Goal: Task Accomplishment & Management: Use online tool/utility

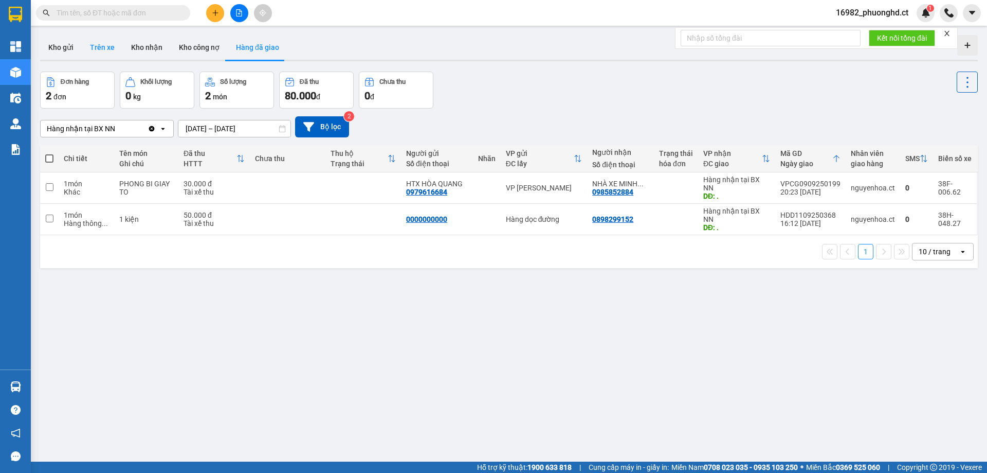
click at [97, 50] on button "Trên xe" at bounding box center [102, 47] width 41 height 25
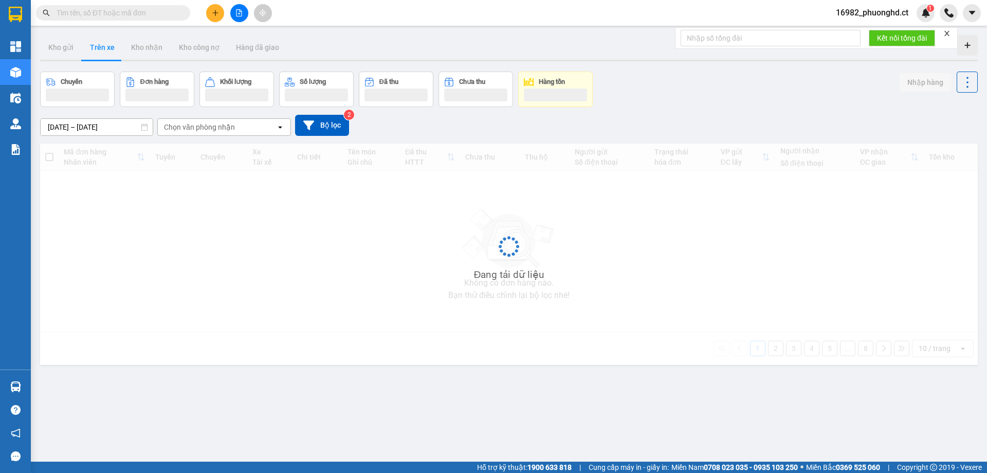
click at [187, 124] on div "Chọn văn phòng nhận" at bounding box center [199, 127] width 71 height 10
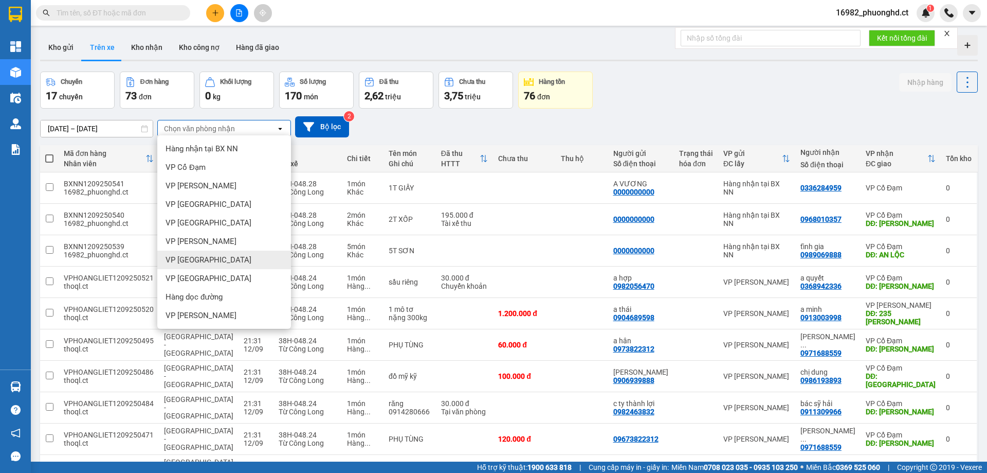
click at [190, 274] on span "VP [GEOGRAPHIC_DATA]" at bounding box center [209, 278] width 86 height 10
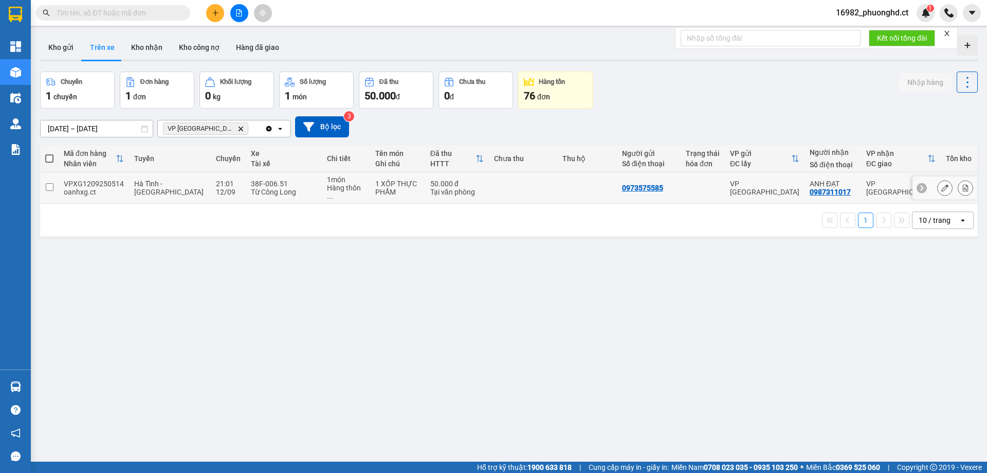
click at [763, 188] on div "VP [GEOGRAPHIC_DATA]" at bounding box center [764, 187] width 69 height 16
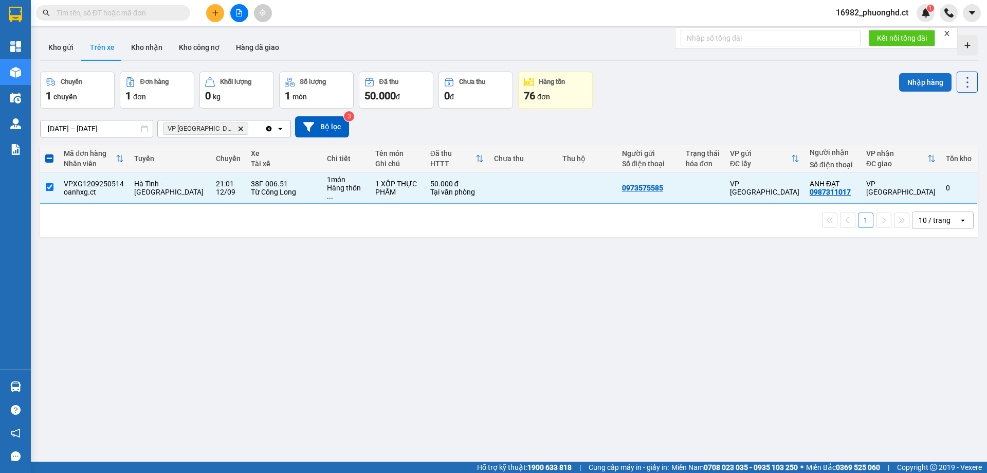
click at [921, 81] on button "Nhập hàng" at bounding box center [926, 82] width 52 height 19
click at [949, 34] on div "Nhập hàng thành công Close" at bounding box center [905, 22] width 148 height 28
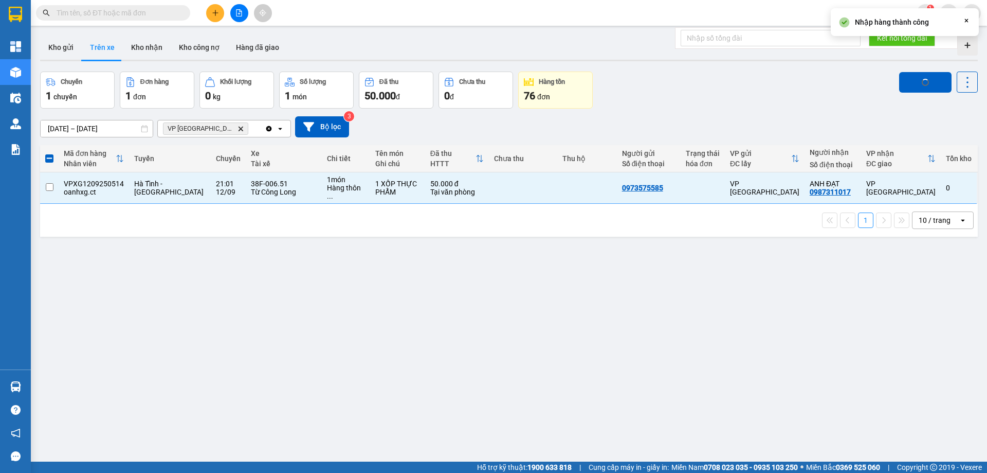
checkbox input "false"
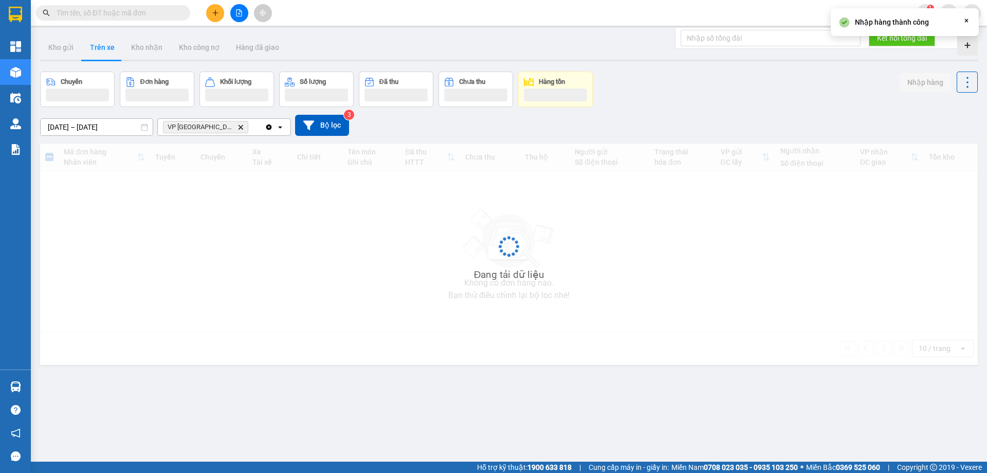
click at [967, 23] on icon "Close" at bounding box center [967, 20] width 8 height 8
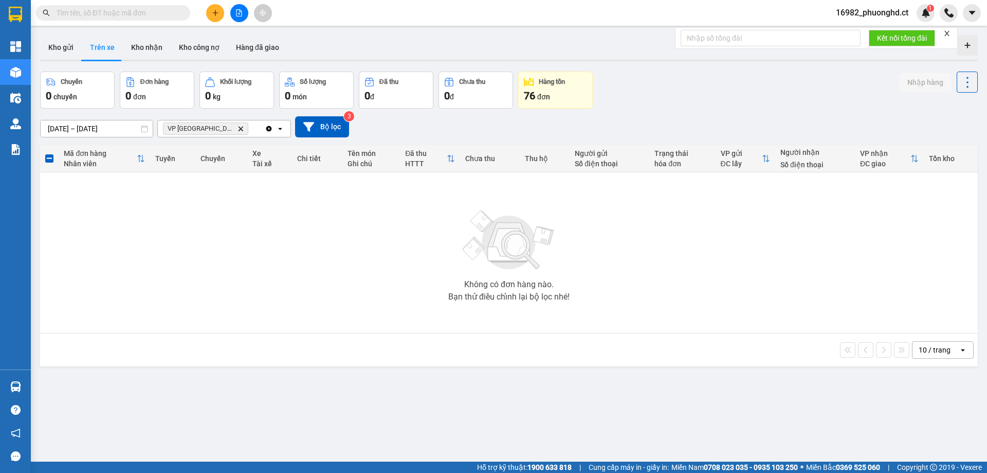
click at [949, 33] on icon "close" at bounding box center [947, 33] width 7 height 7
click at [178, 15] on span at bounding box center [113, 12] width 154 height 15
click at [170, 18] on input "text" at bounding box center [117, 12] width 121 height 11
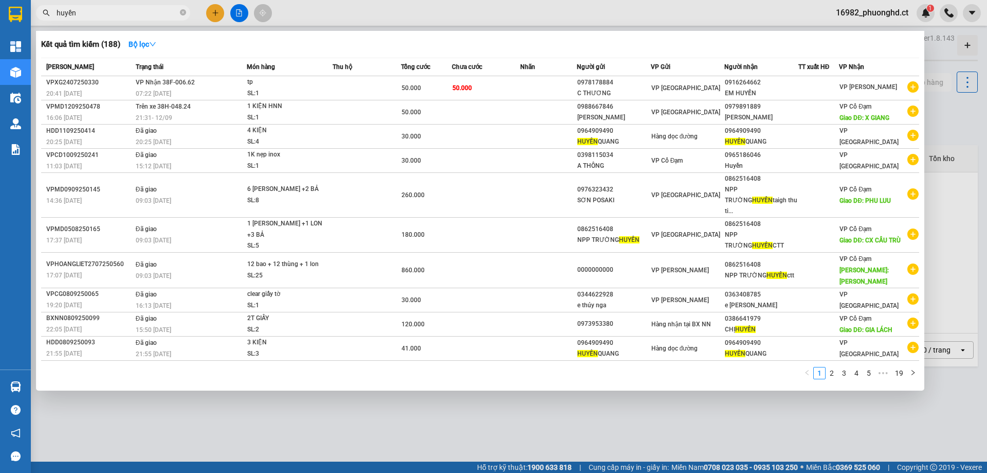
type input "huyền"
click at [357, 391] on div at bounding box center [493, 236] width 987 height 473
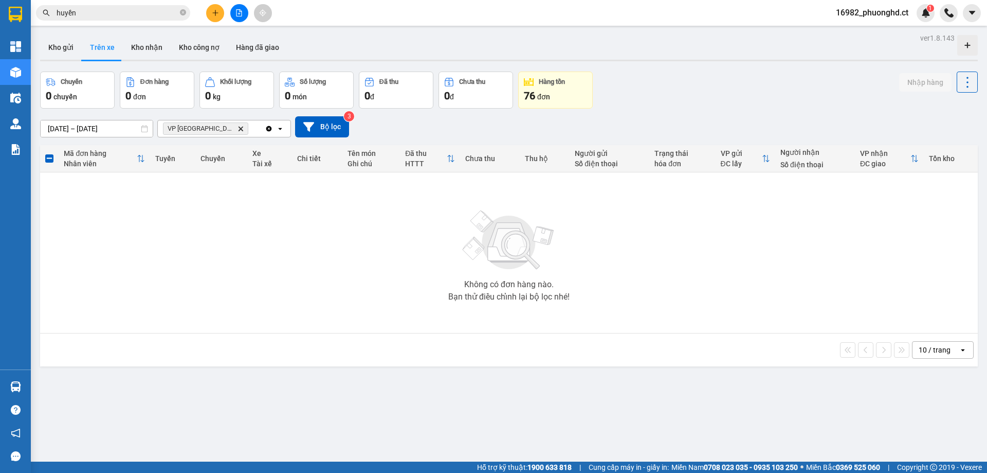
click at [110, 11] on input "huyền" at bounding box center [117, 12] width 121 height 11
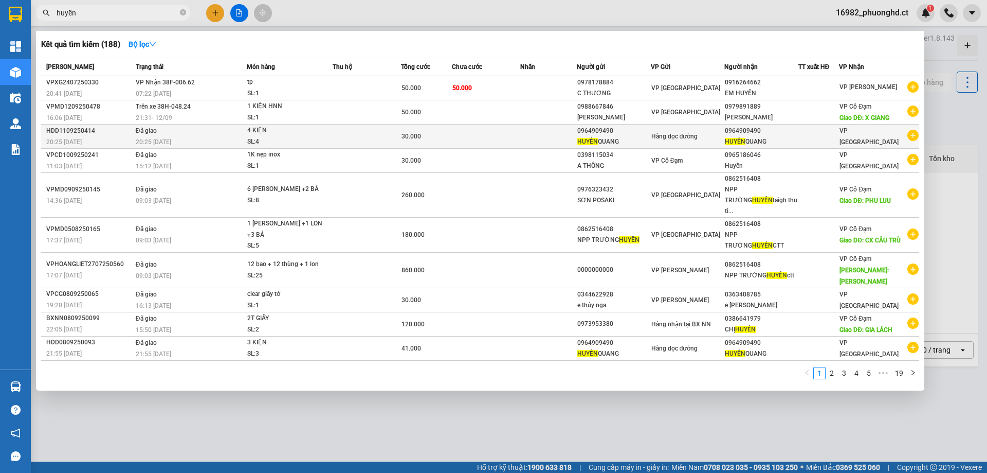
click at [914, 138] on icon "plus-circle" at bounding box center [913, 135] width 11 height 11
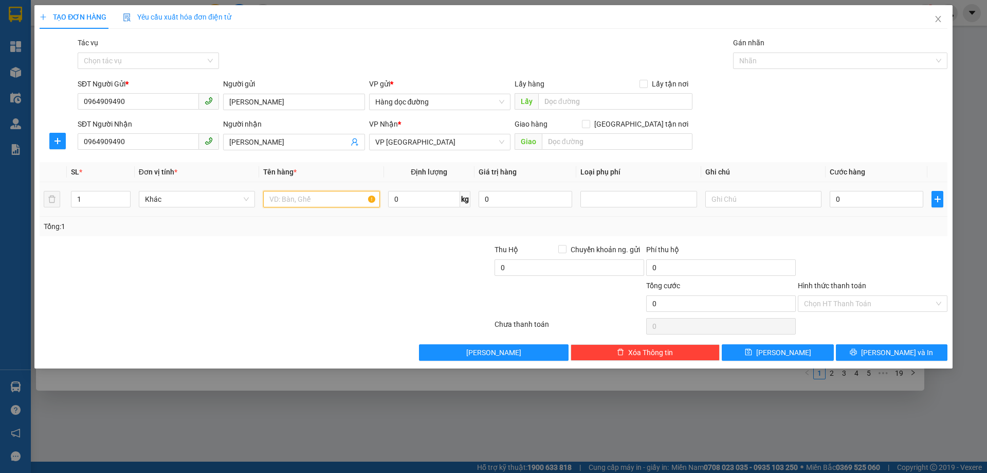
click at [309, 201] on input "text" at bounding box center [321, 199] width 116 height 16
click at [57, 199] on tr "1 Khác 0 kg 0 0" at bounding box center [494, 199] width 908 height 34
type input "9"
click at [293, 198] on input "text" at bounding box center [321, 199] width 116 height 16
type input "9 KIỆN"
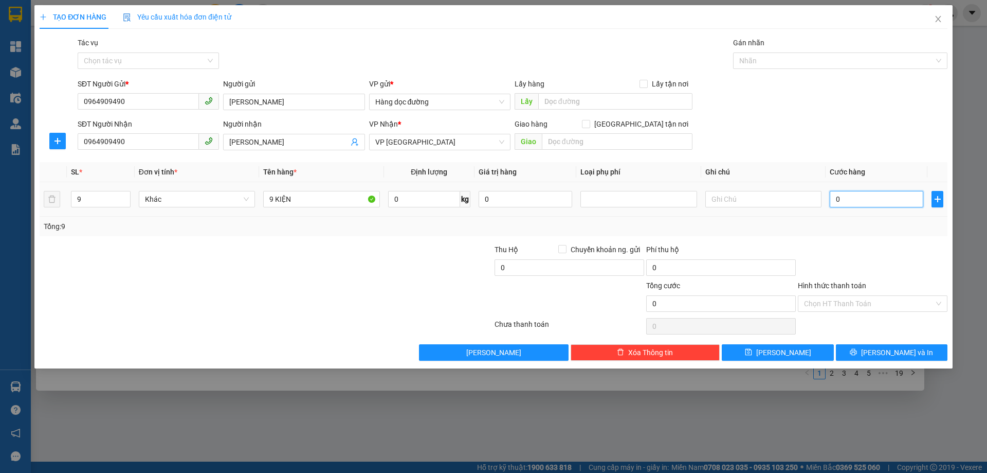
click at [861, 200] on input "0" at bounding box center [877, 199] width 94 height 16
type input "10"
type input "120"
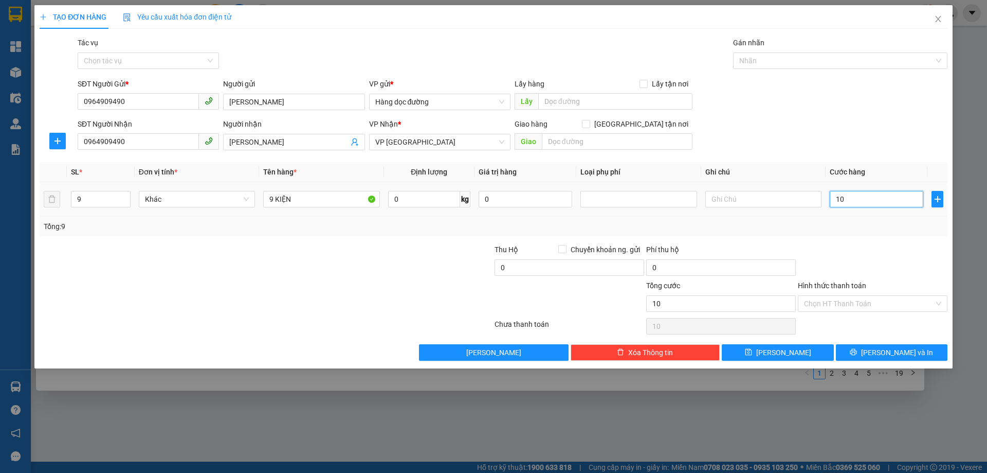
type input "120"
type input "1.200"
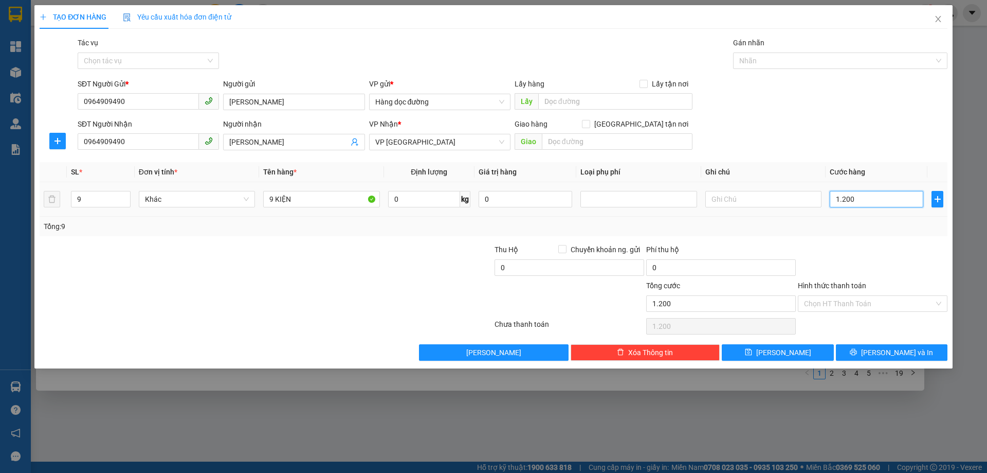
type input "120"
type input "120.000"
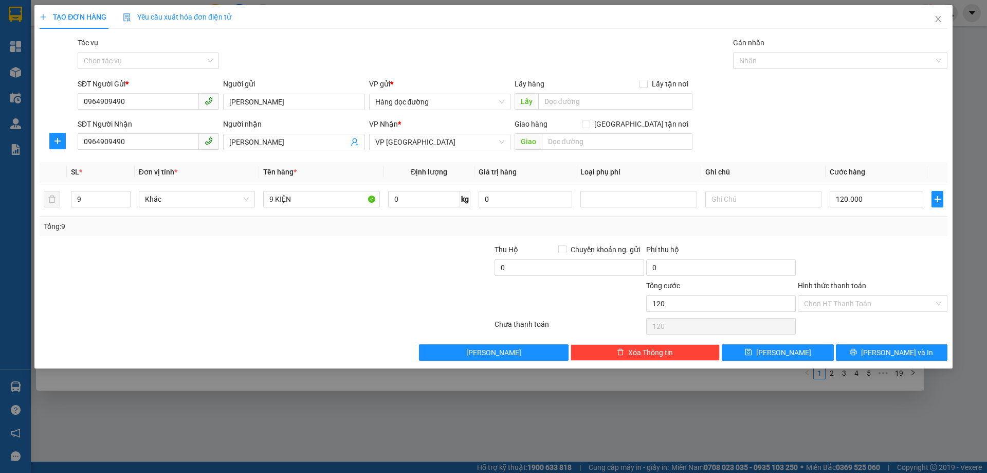
type input "120.000"
click at [901, 155] on div "Transit Pickup Surcharge Ids Transit Deliver Surcharge Ids Transit Deliver Surc…" at bounding box center [494, 199] width 908 height 324
click at [129, 55] on input "Tác vụ" at bounding box center [145, 60] width 122 height 15
click at [148, 94] on div "Nhập hàng kho nhận" at bounding box center [148, 97] width 129 height 11
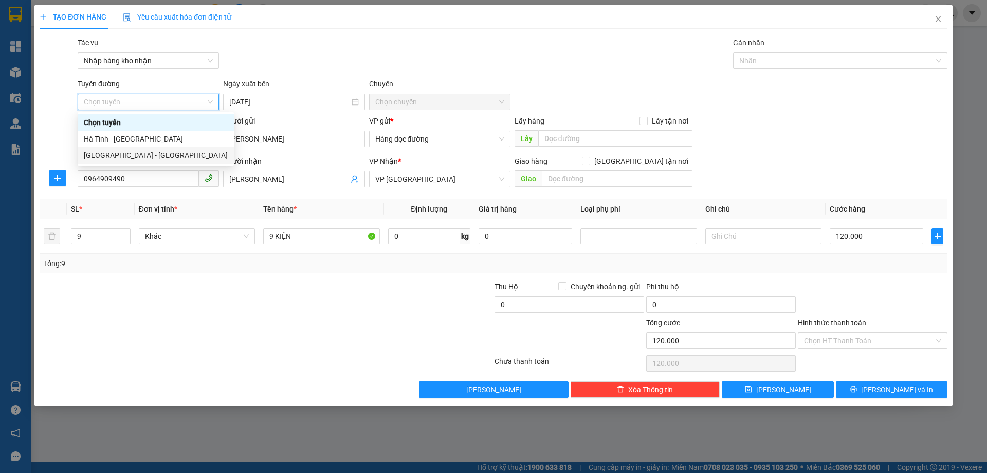
click at [93, 157] on div "[GEOGRAPHIC_DATA] - [GEOGRAPHIC_DATA]" at bounding box center [156, 155] width 144 height 11
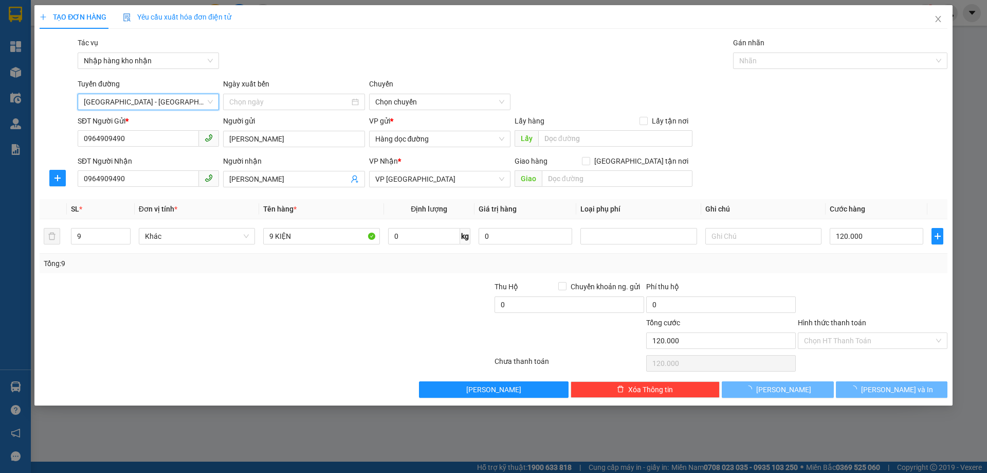
type input "13/09/2025"
click at [128, 104] on span "[GEOGRAPHIC_DATA] - [GEOGRAPHIC_DATA]" at bounding box center [148, 101] width 129 height 15
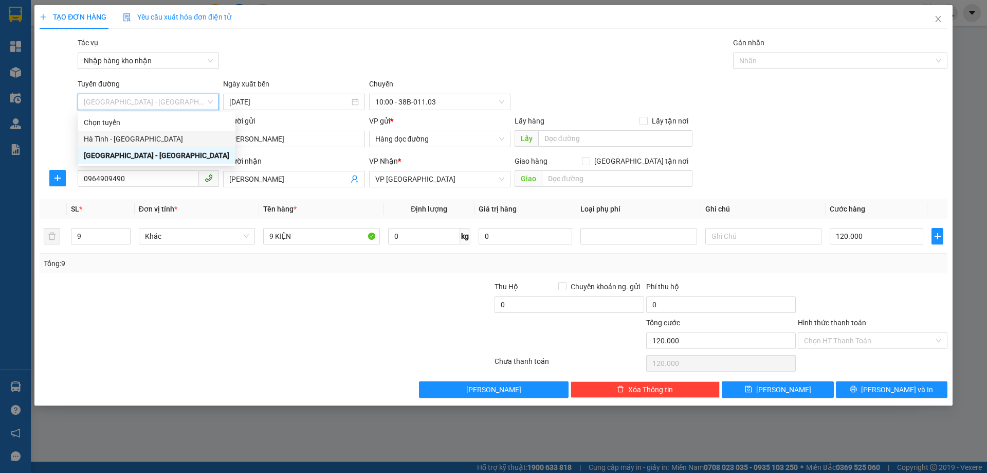
click at [114, 137] on div "Hà Tĩnh - [GEOGRAPHIC_DATA]" at bounding box center [157, 138] width 146 height 11
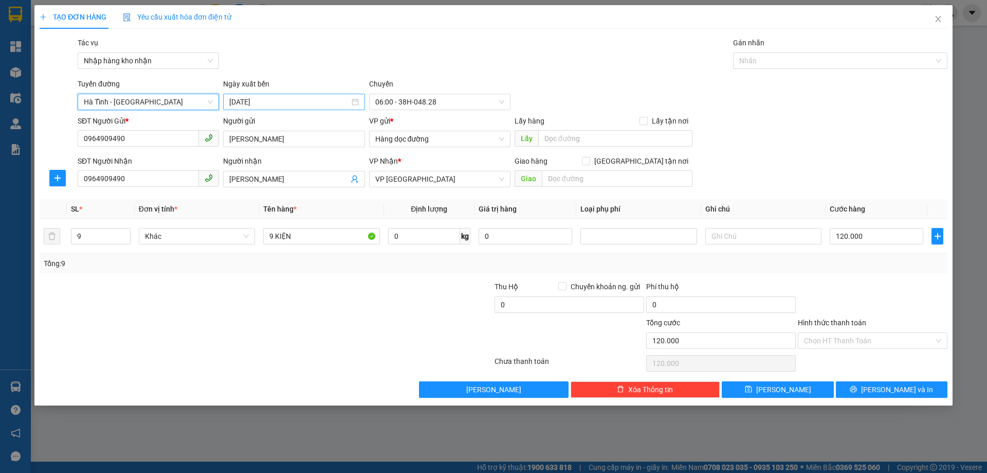
click at [279, 97] on input "13/09/2025" at bounding box center [289, 101] width 120 height 11
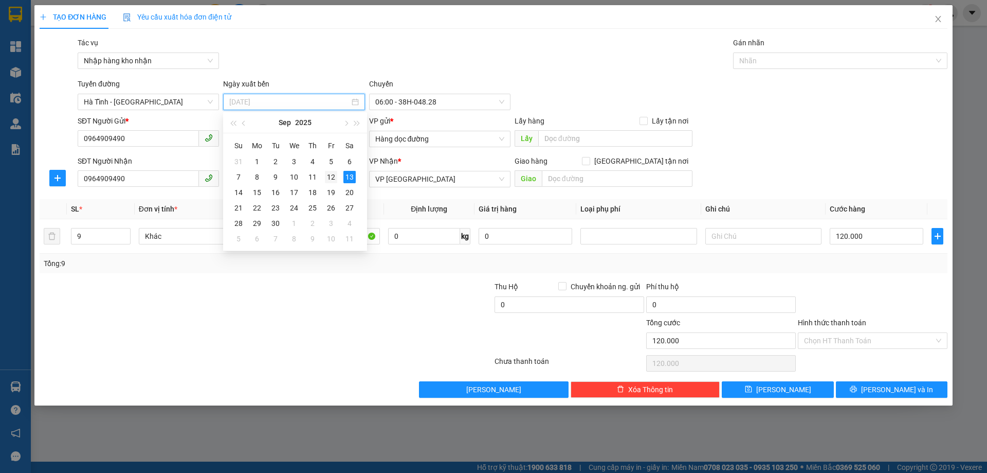
click at [334, 178] on div "12" at bounding box center [331, 177] width 12 height 12
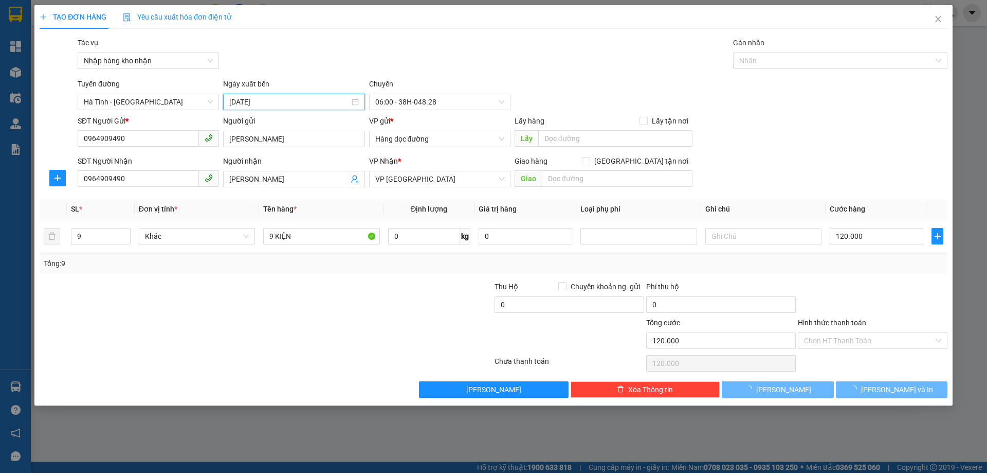
type input "12/09/2025"
click at [428, 106] on span "06:00 - 38H-048.28" at bounding box center [439, 101] width 129 height 15
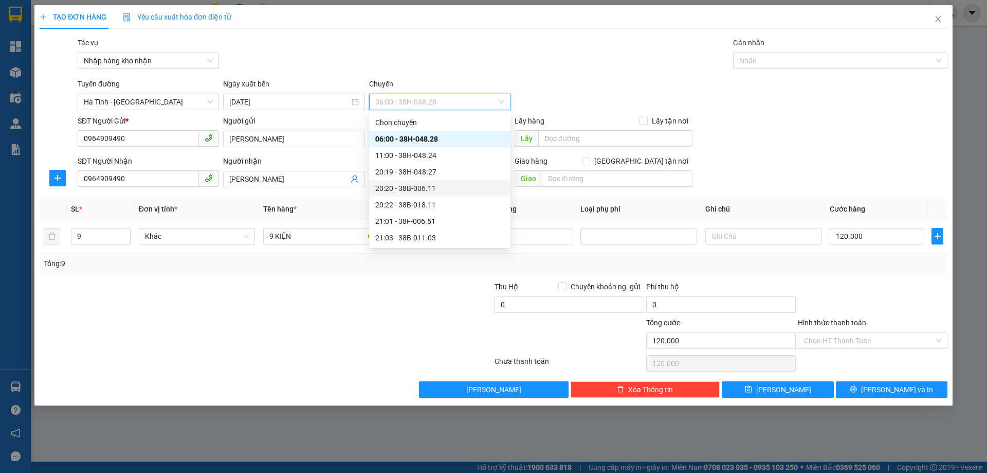
click at [433, 189] on div "20:20 - 38B-006.11" at bounding box center [439, 188] width 129 height 11
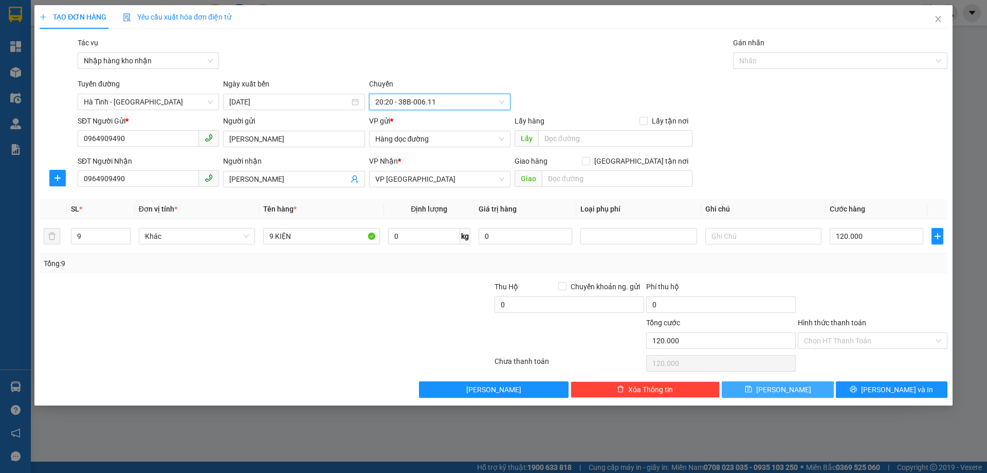
click at [804, 386] on button "[PERSON_NAME]" at bounding box center [778, 389] width 112 height 16
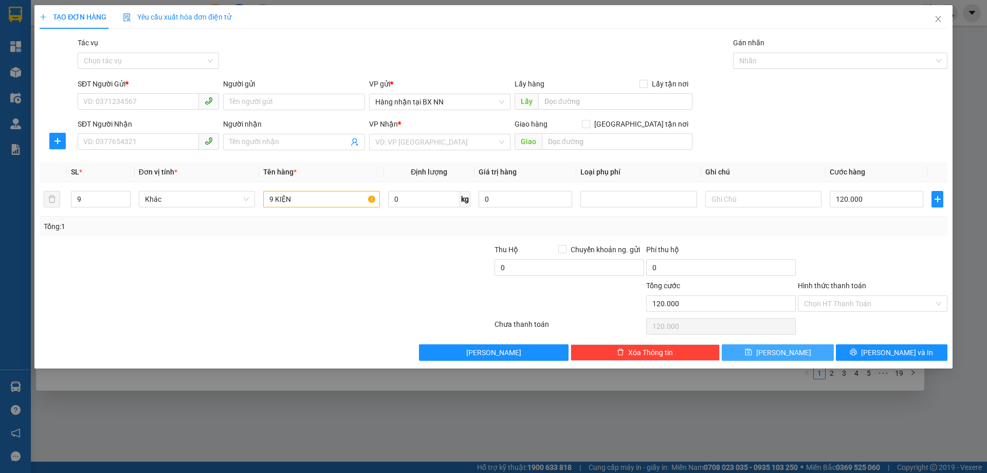
type input "1"
type input "0"
click at [940, 16] on icon "close" at bounding box center [939, 19] width 8 height 8
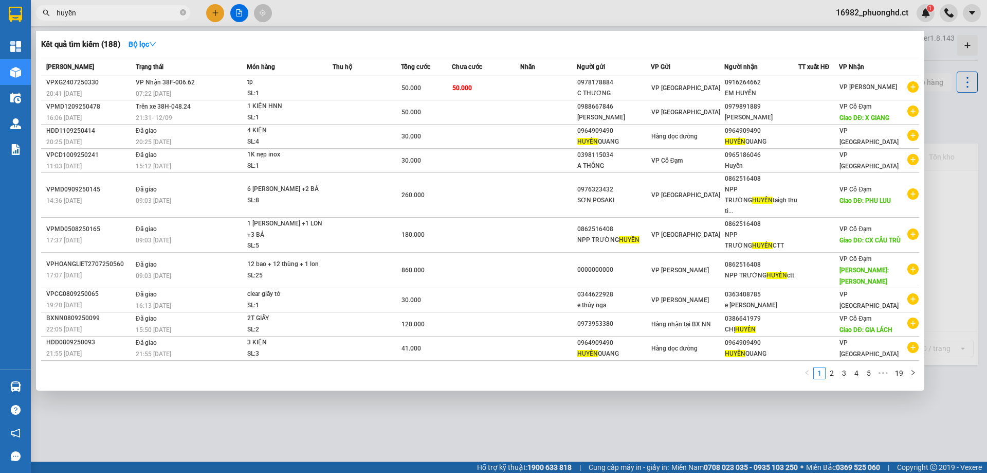
click at [959, 114] on div at bounding box center [493, 236] width 987 height 473
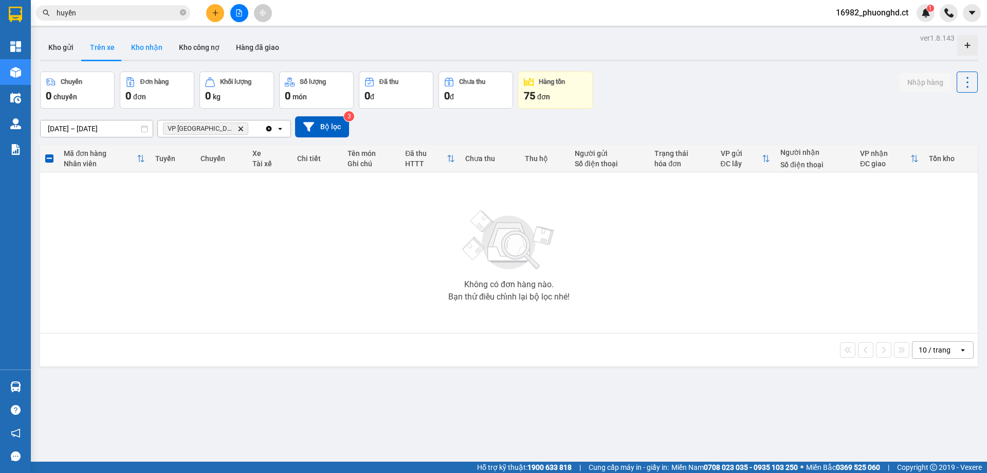
click at [135, 47] on button "Kho nhận" at bounding box center [147, 47] width 48 height 25
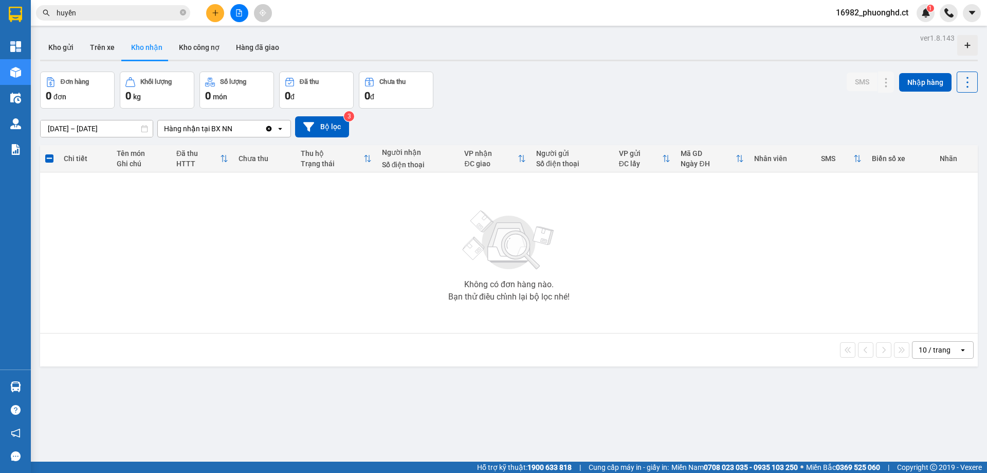
click at [855, 15] on span "16982_phuonghd.ct" at bounding box center [872, 12] width 89 height 13
click at [864, 36] on span "Đăng xuất" at bounding box center [877, 31] width 68 height 11
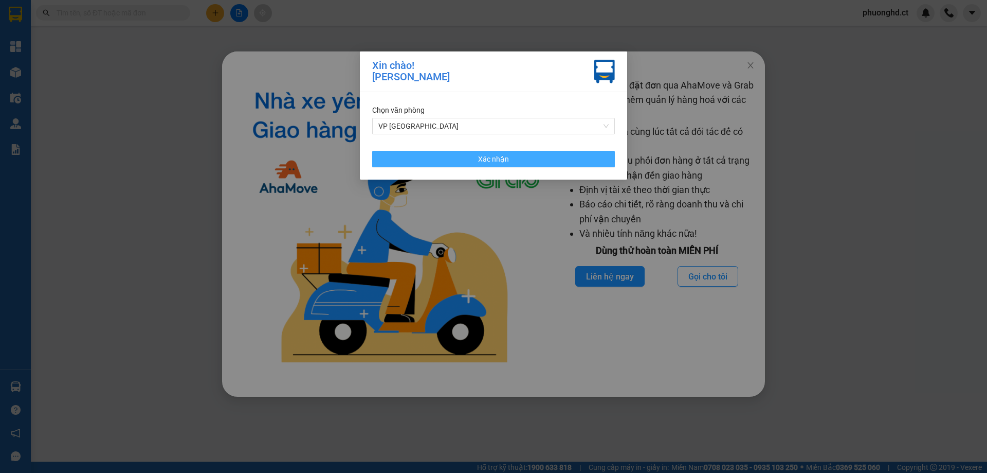
click at [460, 153] on button "Xác nhận" at bounding box center [493, 159] width 243 height 16
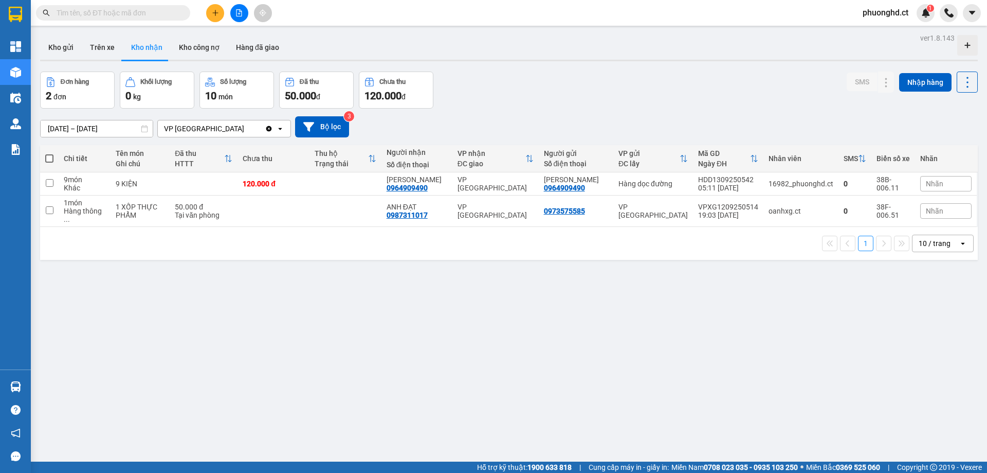
click at [341, 319] on div "ver 1.8.143 Kho gửi Trên xe Kho nhận Kho công nợ Hàng đã giao Đơn hàng 2 đơn Kh…" at bounding box center [509, 267] width 946 height 473
click at [65, 42] on button "Kho gửi" at bounding box center [61, 47] width 42 height 25
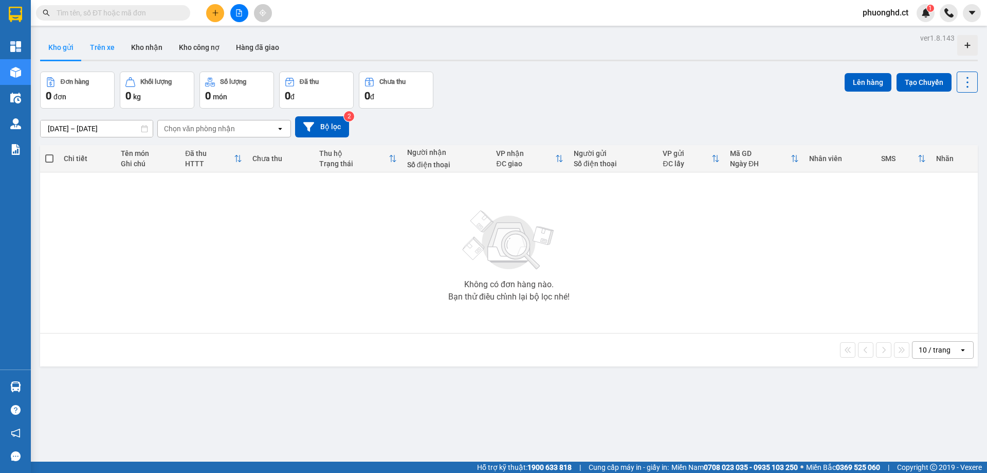
click at [109, 51] on button "Trên xe" at bounding box center [102, 47] width 41 height 25
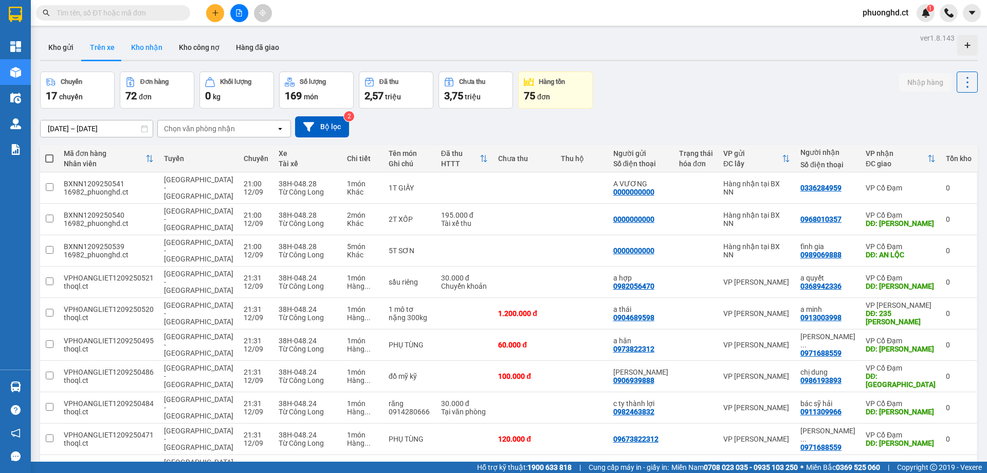
click at [157, 48] on button "Kho nhận" at bounding box center [147, 47] width 48 height 25
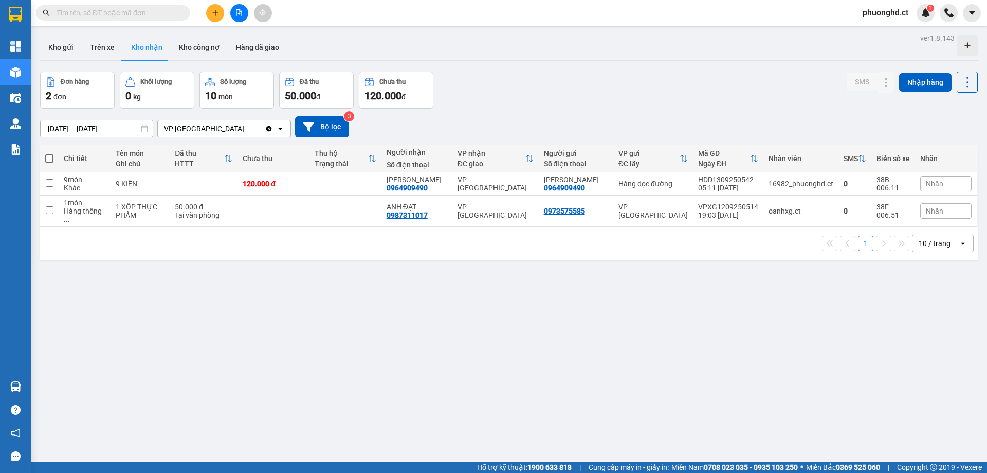
click at [315, 357] on div "ver 1.8.143 Kho gửi Trên xe Kho nhận Kho công nợ Hàng đã giao Đơn hàng 2 đơn Kh…" at bounding box center [509, 267] width 946 height 473
click at [384, 315] on div "ver 1.8.143 Kho gửi Trên xe Kho nhận Kho công nợ Hàng đã giao Đơn hàng 2 đơn Kh…" at bounding box center [509, 267] width 946 height 473
click at [809, 208] on div "oanhxg.ct" at bounding box center [801, 211] width 65 height 8
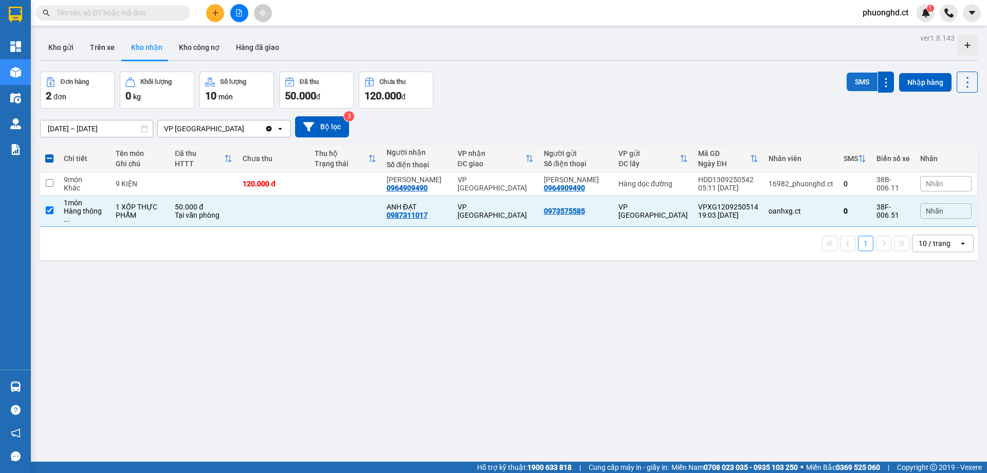
click at [849, 79] on button "SMS" at bounding box center [862, 82] width 31 height 19
click at [926, 13] on img at bounding box center [926, 12] width 9 height 9
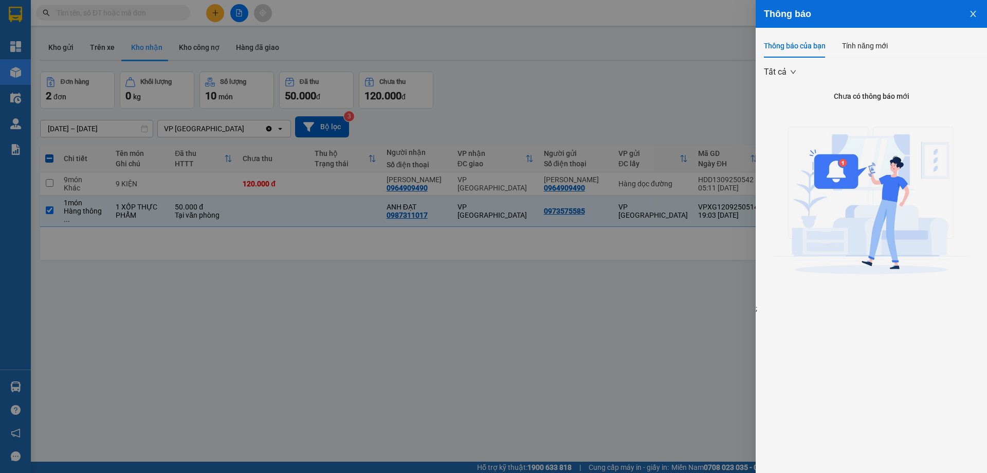
click at [666, 81] on div at bounding box center [493, 236] width 987 height 473
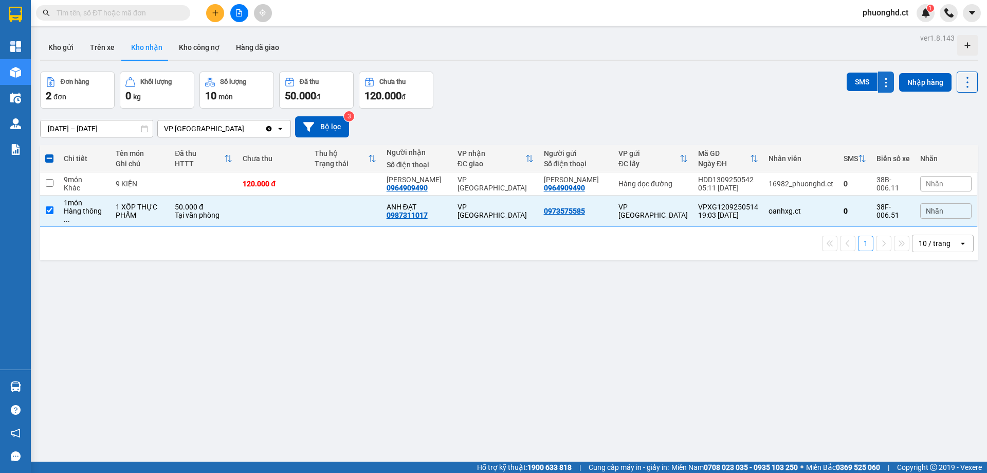
click at [882, 79] on icon at bounding box center [887, 83] width 10 height 10
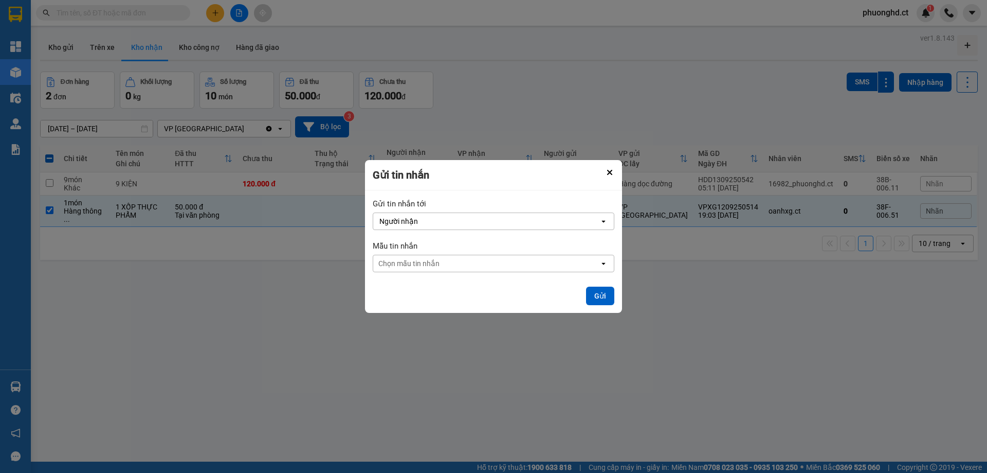
click at [474, 270] on div "Chọn mẫu tin nhắn" at bounding box center [486, 263] width 226 height 16
click at [482, 271] on div "Chọn mẫu tin nhắn" at bounding box center [486, 263] width 226 height 16
click at [481, 282] on div "Gửi tin nhắn tới Người nhận open Mẫu tin nhắn Chọn mẫu tin nhắn open Gửi" at bounding box center [493, 251] width 257 height 122
click at [610, 174] on icon "Close" at bounding box center [609, 172] width 5 height 5
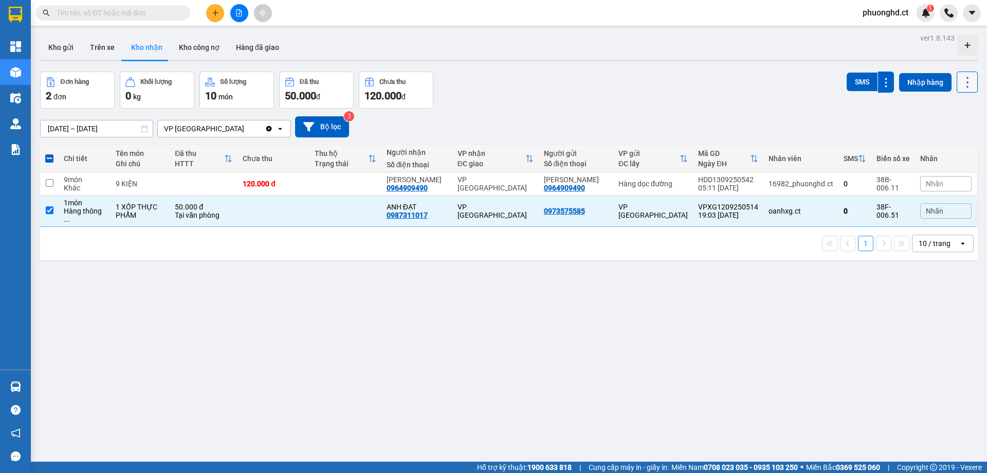
click at [967, 83] on icon at bounding box center [968, 82] width 2 height 11
click at [661, 93] on div "Đơn hàng 2 đơn Khối lượng 0 kg Số lượng 10 món Đã thu 50.000 đ Chưa thu 120.000…" at bounding box center [509, 89] width 938 height 37
drag, startPoint x: 402, startPoint y: 364, endPoint x: 399, endPoint y: 339, distance: 24.9
click at [403, 357] on div "ver 1.8.143 Kho gửi Trên xe Kho nhận Kho công nợ Hàng đã giao Đơn hàng 2 đơn Kh…" at bounding box center [509, 267] width 946 height 473
click at [346, 207] on td at bounding box center [346, 210] width 72 height 31
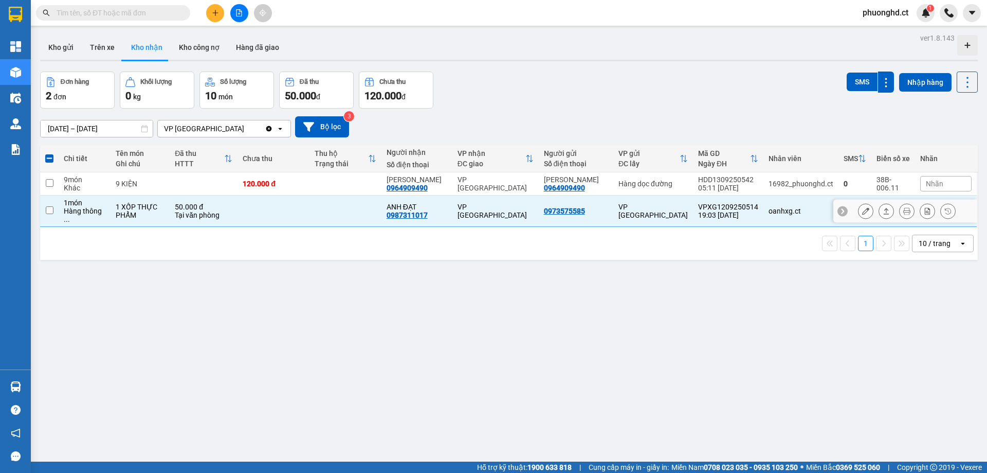
checkbox input "false"
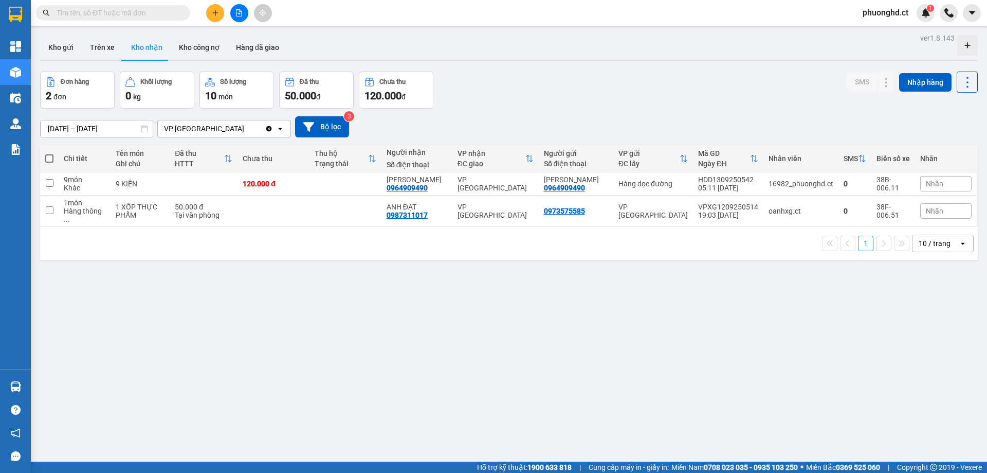
click at [380, 278] on div "ver 1.8.143 Kho gửi Trên xe Kho nhận Kho công nợ Hàng đã giao Đơn hàng 2 đơn Kh…" at bounding box center [509, 267] width 946 height 473
click at [69, 42] on button "Kho gửi" at bounding box center [61, 47] width 42 height 25
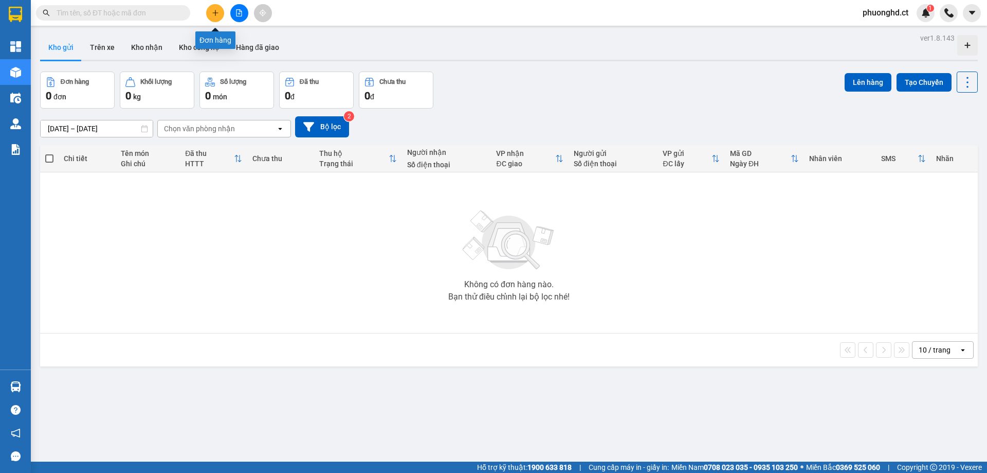
click at [210, 17] on button at bounding box center [215, 13] width 18 height 18
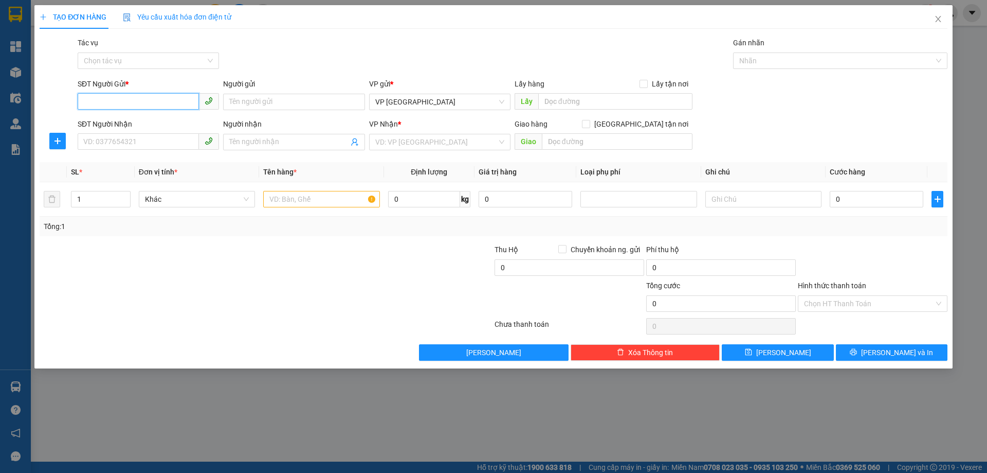
click at [161, 104] on input "SĐT Người Gửi *" at bounding box center [138, 101] width 121 height 16
click at [165, 148] on input "SĐT Người Nhận" at bounding box center [138, 141] width 121 height 16
click at [152, 99] on input "SĐT Người Gửi *" at bounding box center [138, 101] width 121 height 16
click at [135, 136] on input "SĐT Người Nhận" at bounding box center [138, 141] width 121 height 16
click at [452, 136] on input "search" at bounding box center [436, 141] width 122 height 15
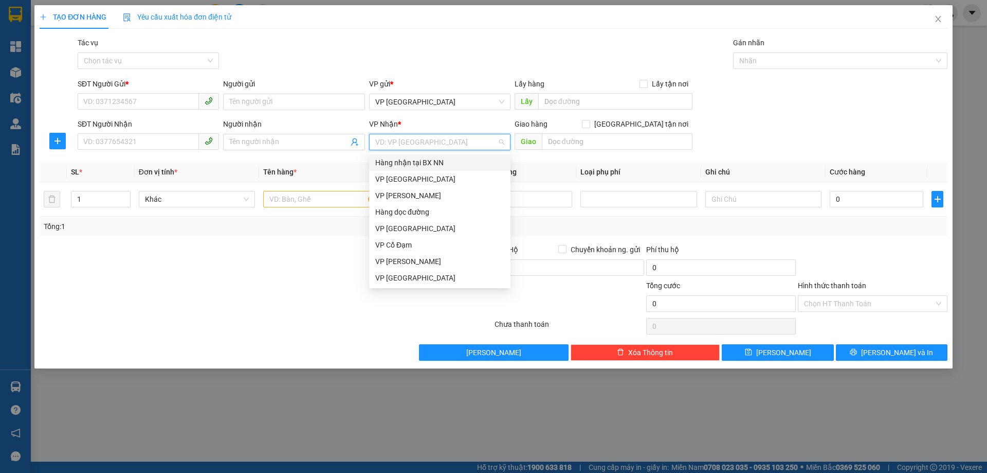
click at [445, 136] on input "search" at bounding box center [436, 141] width 122 height 15
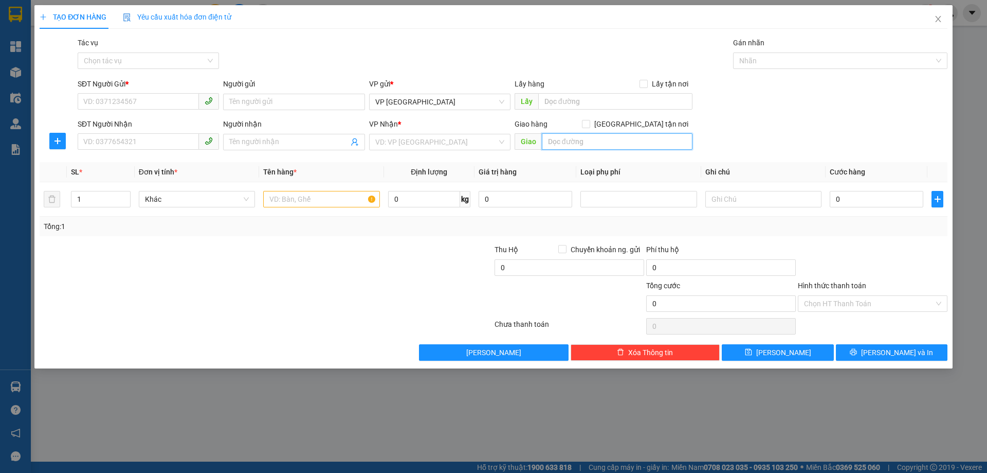
click at [589, 145] on input "text" at bounding box center [617, 141] width 151 height 16
drag, startPoint x: 936, startPoint y: 22, endPoint x: 902, endPoint y: 11, distance: 35.8
click at [936, 22] on icon "close" at bounding box center [939, 19] width 8 height 8
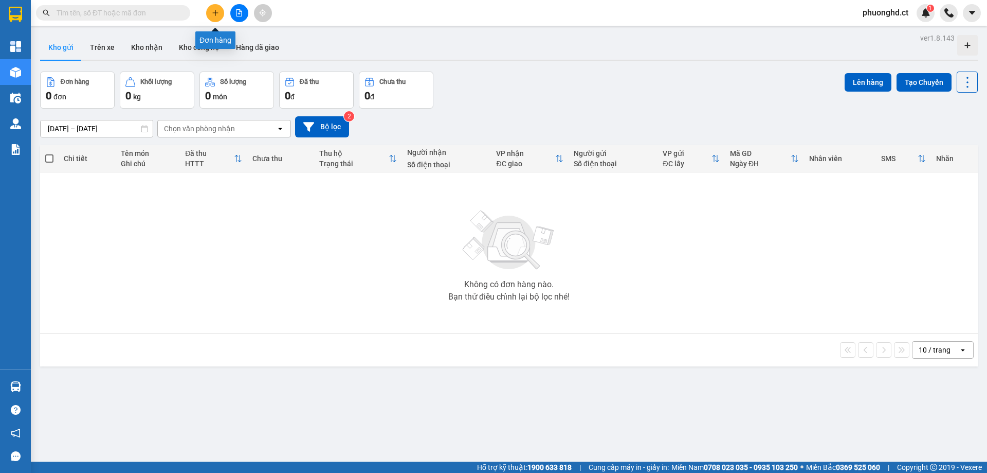
click at [220, 10] on button at bounding box center [215, 13] width 18 height 18
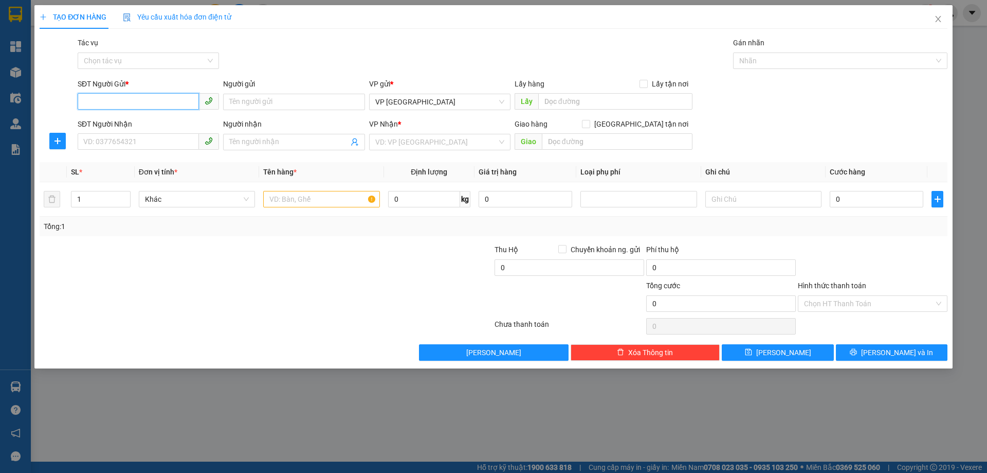
type input "0"
click at [454, 147] on div "VD: VP [GEOGRAPHIC_DATA]" at bounding box center [439, 142] width 141 height 16
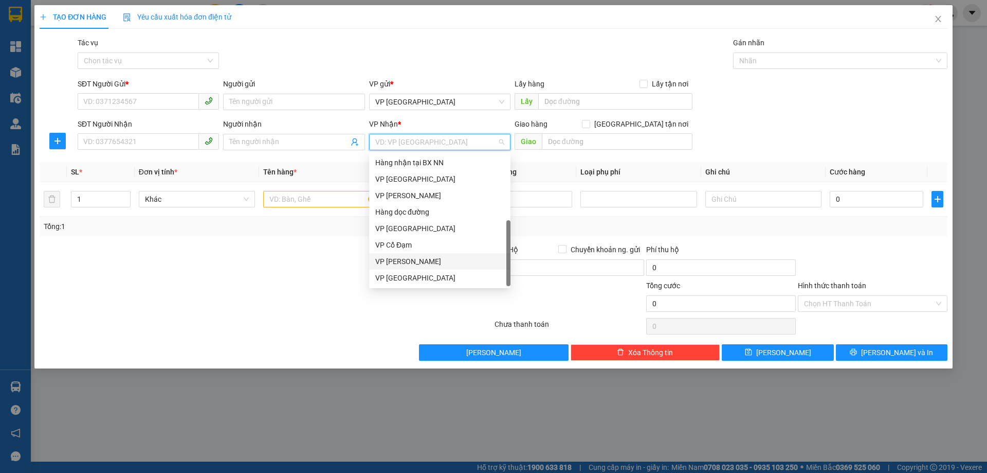
scroll to position [33, 0]
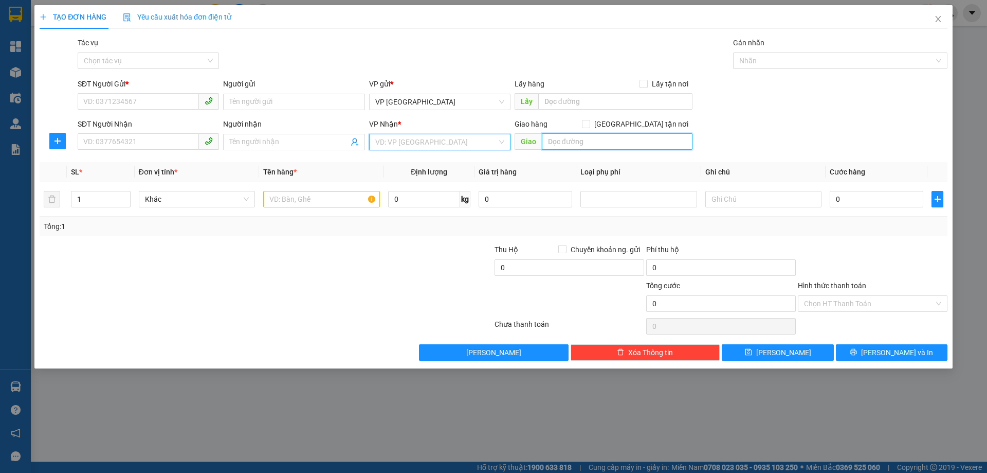
click at [575, 146] on input "text" at bounding box center [617, 141] width 151 height 16
click at [717, 282] on div "Transit Pickup Surcharge Ids Transit Deliver Surcharge Ids Transit Deliver Surc…" at bounding box center [494, 199] width 908 height 324
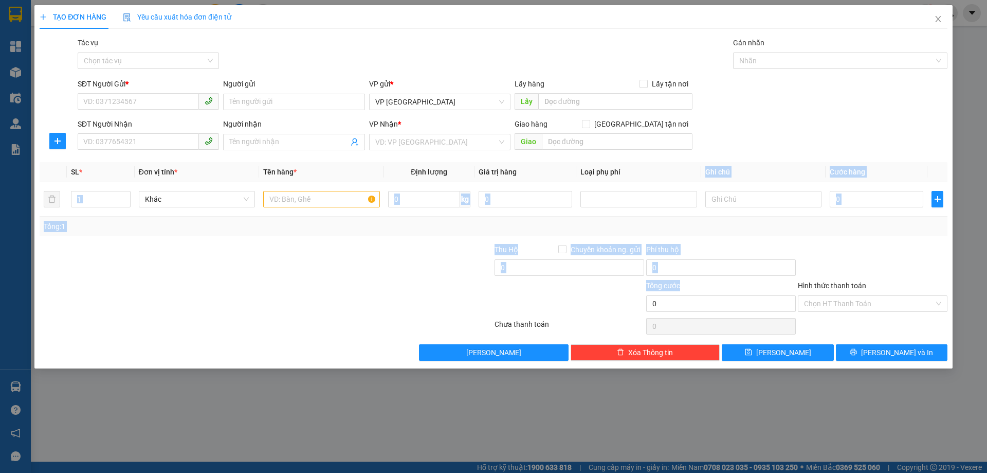
click at [116, 301] on div at bounding box center [190, 298] width 303 height 36
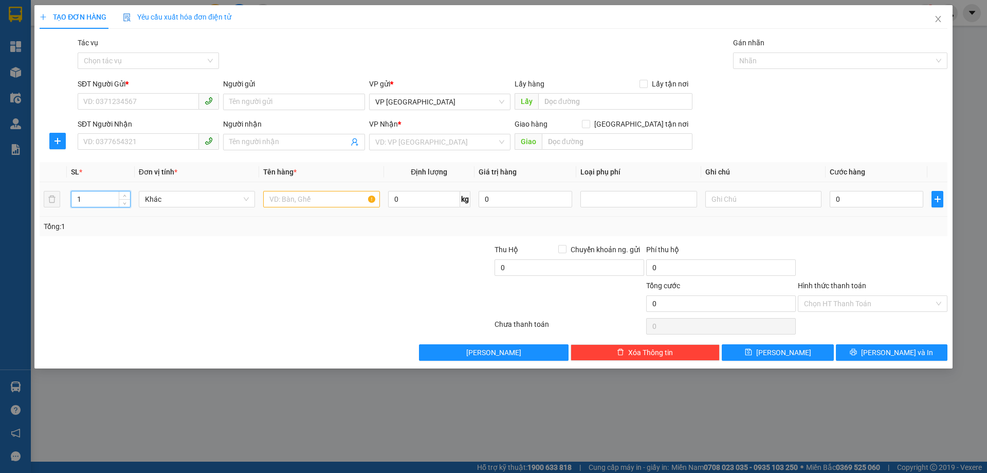
drag, startPoint x: 94, startPoint y: 197, endPoint x: 99, endPoint y: 203, distance: 6.9
click at [80, 201] on input "1" at bounding box center [100, 198] width 59 height 15
click at [301, 200] on input "text" at bounding box center [321, 199] width 116 height 16
click at [847, 194] on input "0" at bounding box center [877, 199] width 94 height 16
click at [836, 194] on input "0" at bounding box center [877, 199] width 94 height 16
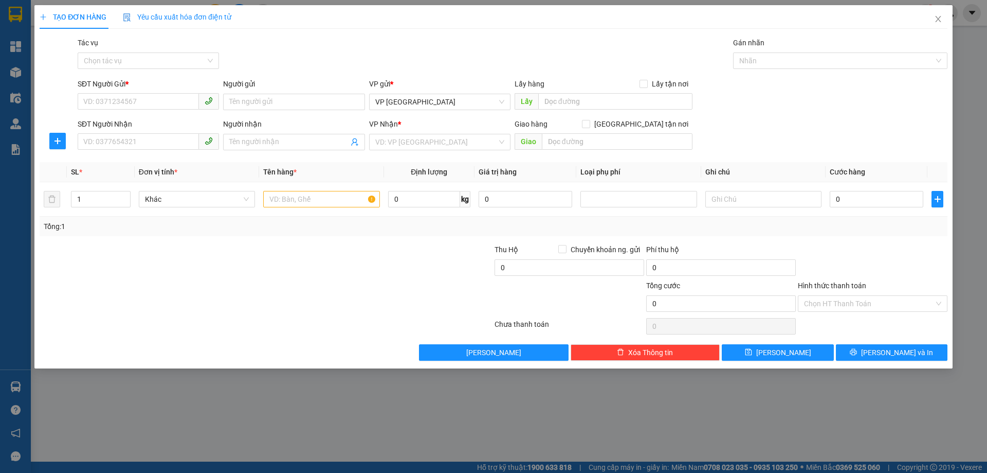
click at [825, 136] on div "SĐT Người Nhận VD: 0377654321 Người nhận Tên người nhận VP Nhận * VD: VP Sài Gò…" at bounding box center [513, 136] width 874 height 36
click at [836, 196] on input "0" at bounding box center [877, 199] width 94 height 16
click at [837, 193] on input "0" at bounding box center [877, 199] width 94 height 16
click at [851, 130] on div "SĐT Người Nhận VD: 0377654321 Người nhận Tên người nhận VP Nhận * VD: VP Sài Gò…" at bounding box center [513, 136] width 874 height 36
click at [845, 191] on div "0" at bounding box center [877, 199] width 94 height 21
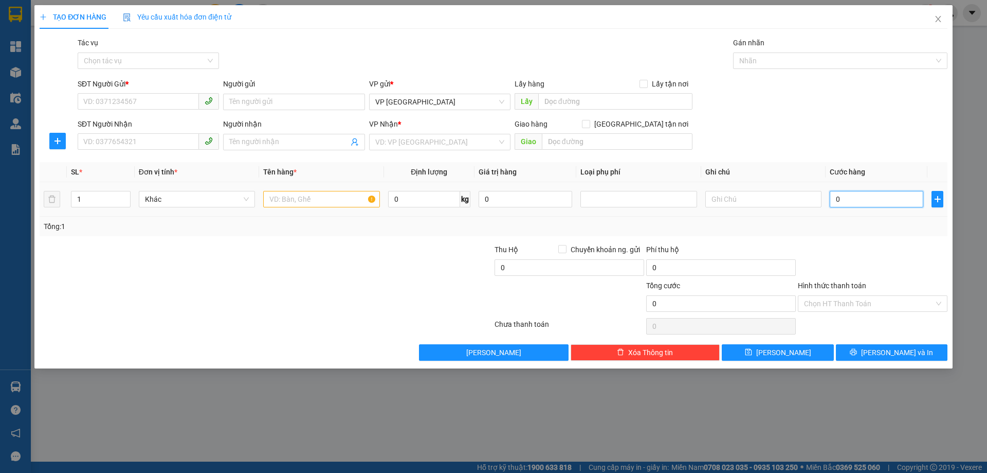
click at [840, 202] on input "0" at bounding box center [877, 199] width 94 height 16
type input "54"
type input "544"
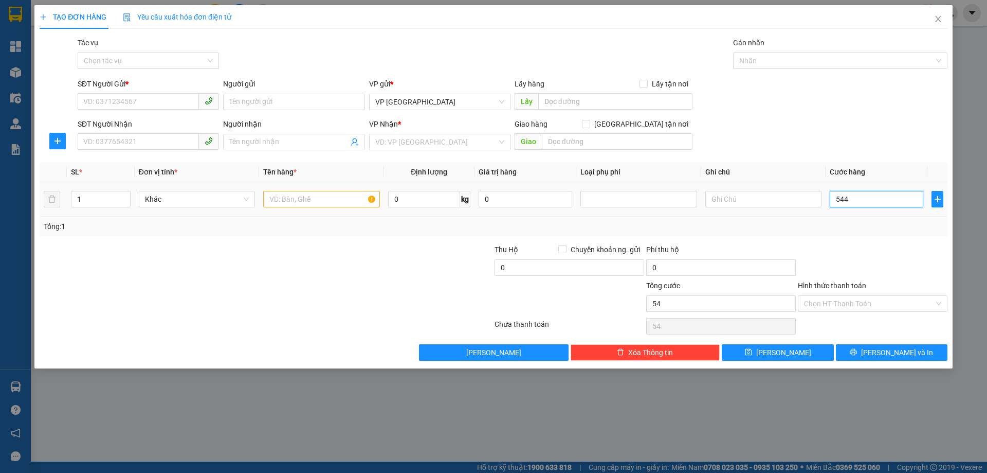
type input "544"
type input "5.445"
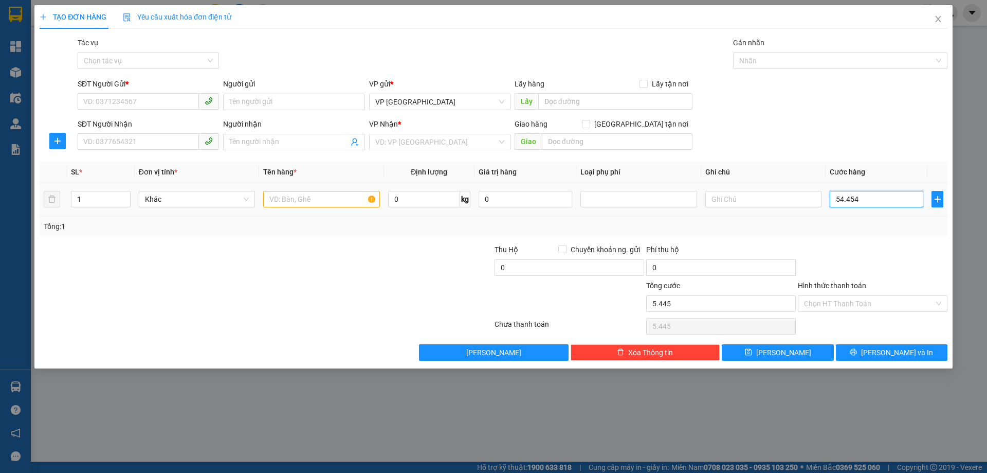
type input "544.545"
type input "5.445.454"
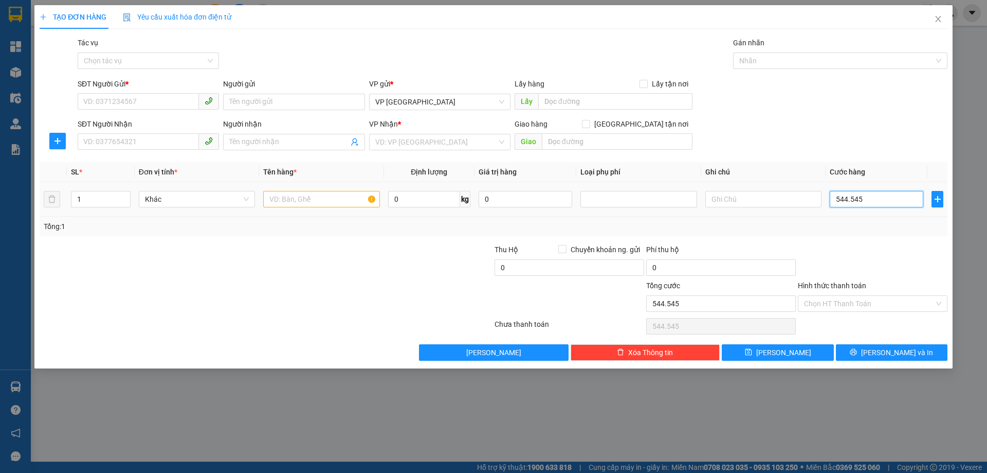
type input "5.445.454"
type input "54.454.545"
type input "5.445.454"
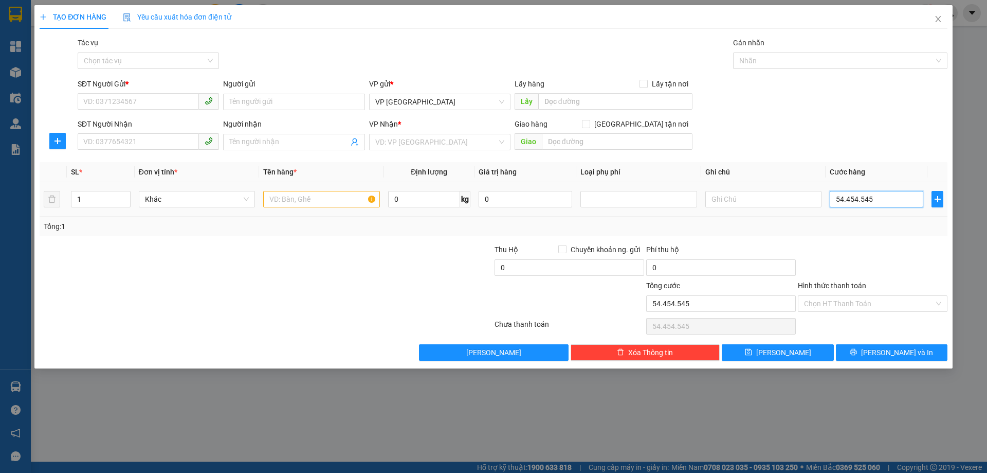
type input "5.445.454"
type input "0"
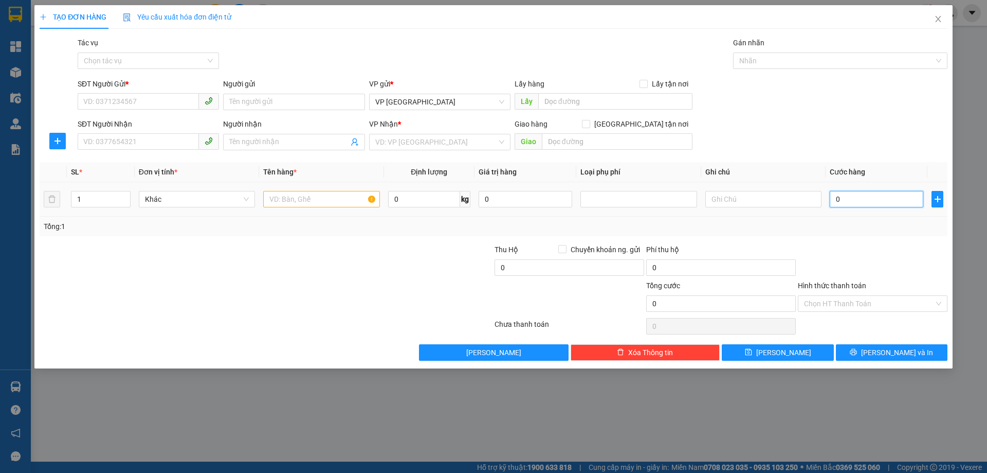
click at [840, 204] on input "0" at bounding box center [877, 199] width 94 height 16
click at [847, 132] on div "SĐT Người Nhận VD: 0377654321 Người nhận Tên người nhận VP Nhận * VD: VP Sài Gò…" at bounding box center [513, 136] width 874 height 36
click at [835, 203] on input "0" at bounding box center [877, 199] width 94 height 16
click at [840, 201] on input "0" at bounding box center [877, 199] width 94 height 16
click at [840, 200] on input "0" at bounding box center [877, 199] width 94 height 16
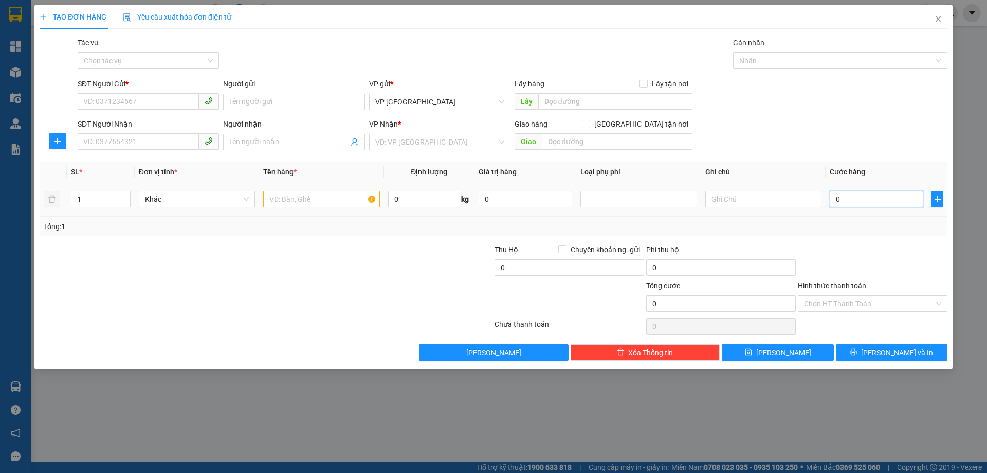
click at [836, 198] on input "0" at bounding box center [877, 199] width 94 height 16
type input "20"
type input "250"
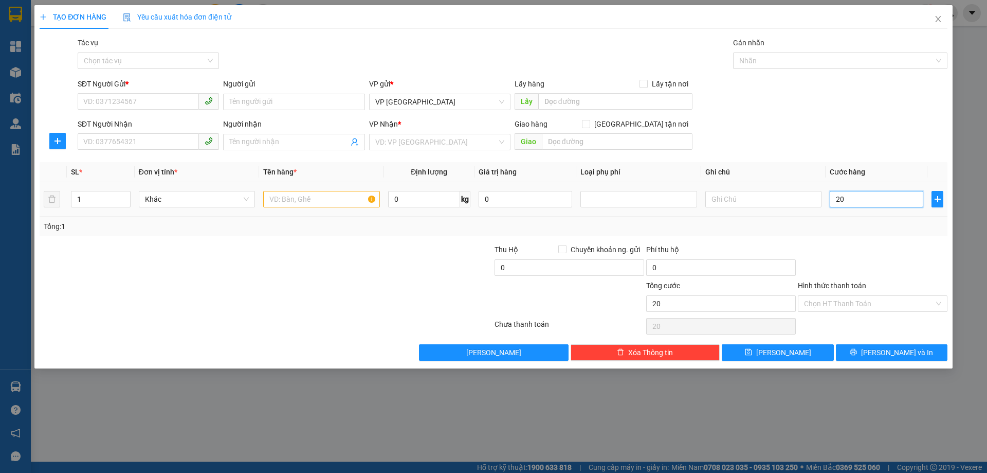
type input "250"
type input "2.580"
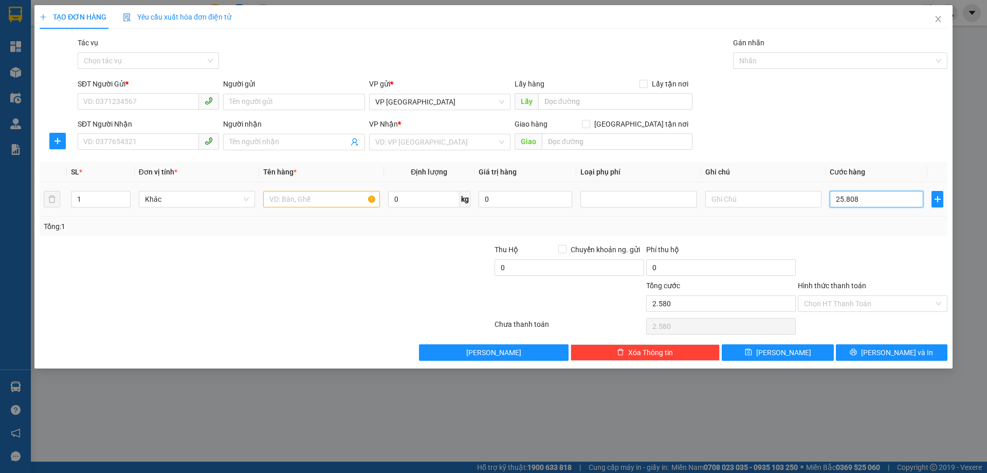
type input "258.085"
type input "25.808"
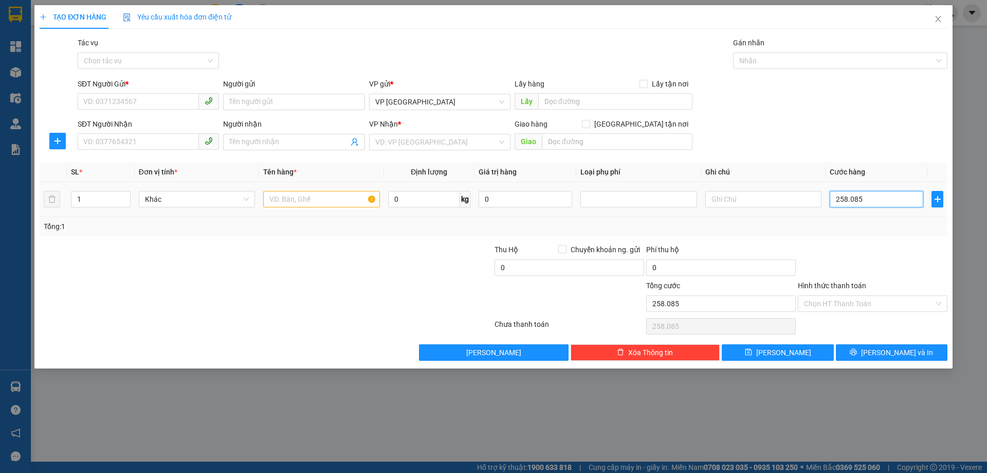
type input "25.808"
type input "0"
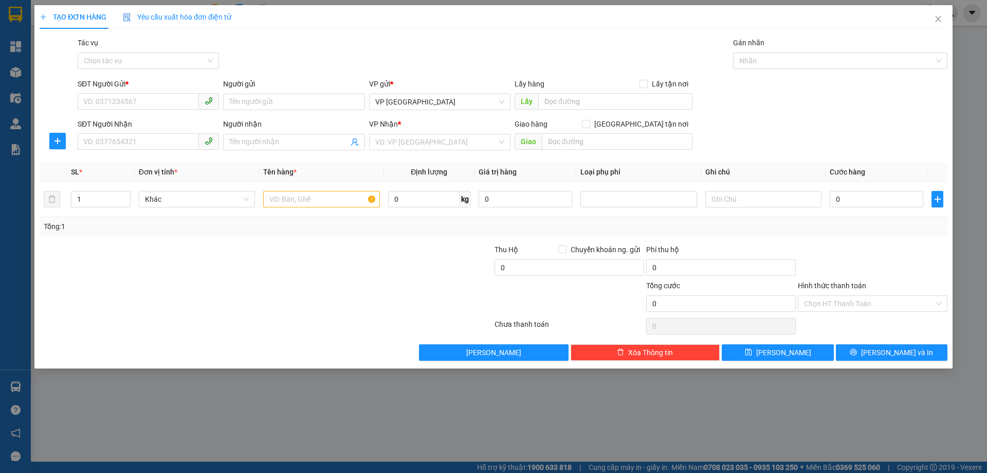
click at [863, 117] on form "SĐT Người Gửi * VD: 0371234567 Người gửi Tên người gửi VP gửi * VP Hà Đông Lấy …" at bounding box center [494, 116] width 908 height 76
click at [872, 301] on input "Hình thức thanh toán" at bounding box center [869, 303] width 130 height 15
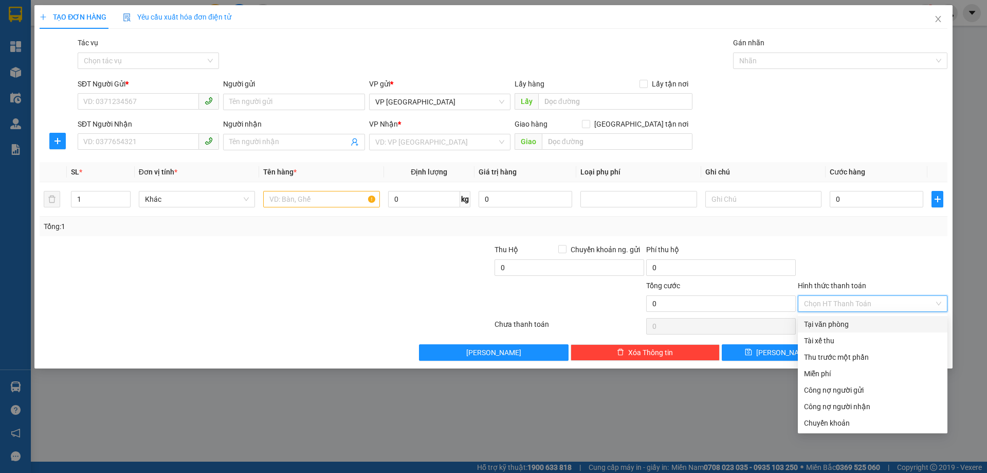
click at [872, 301] on input "Hình thức thanh toán" at bounding box center [869, 303] width 130 height 15
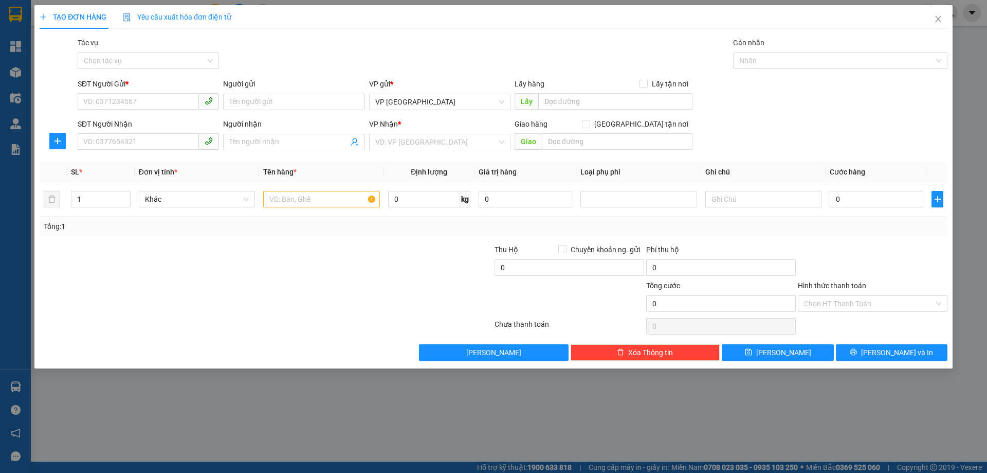
click at [871, 246] on div at bounding box center [873, 262] width 152 height 36
drag, startPoint x: 907, startPoint y: 304, endPoint x: 902, endPoint y: 304, distance: 5.7
click at [907, 304] on input "Hình thức thanh toán" at bounding box center [869, 303] width 130 height 15
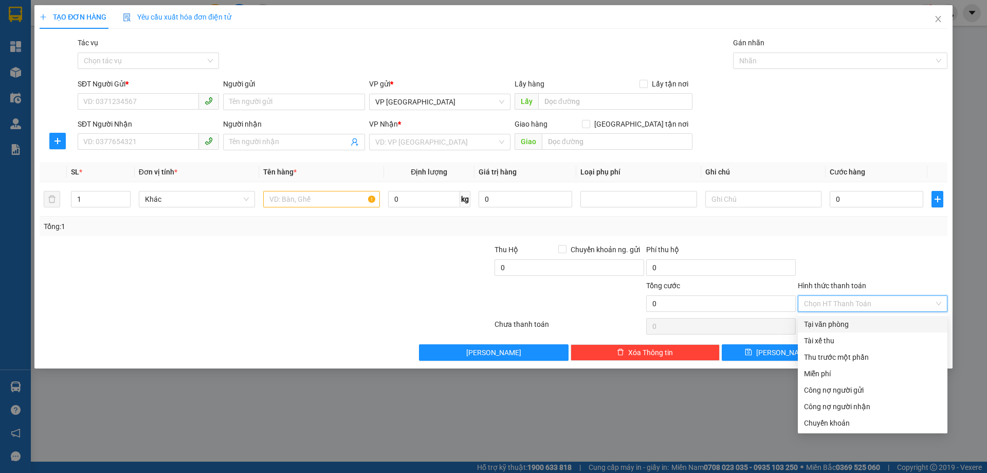
click at [900, 303] on input "Hình thức thanh toán" at bounding box center [869, 303] width 130 height 15
click at [899, 301] on input "Hình thức thanh toán" at bounding box center [869, 303] width 130 height 15
click at [910, 263] on div at bounding box center [873, 262] width 152 height 36
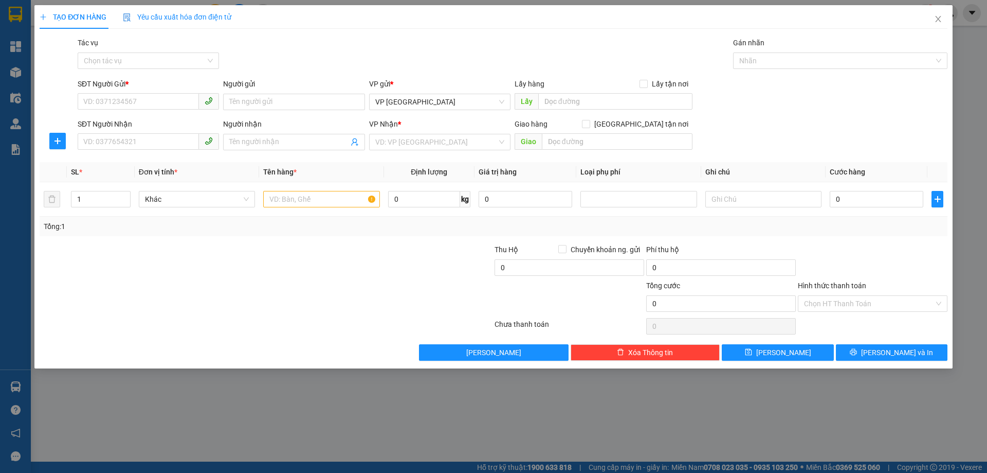
drag, startPoint x: 910, startPoint y: 263, endPoint x: 929, endPoint y: 259, distance: 20.0
click at [929, 259] on div at bounding box center [873, 262] width 152 height 36
click at [897, 303] on input "Hình thức thanh toán" at bounding box center [869, 303] width 130 height 15
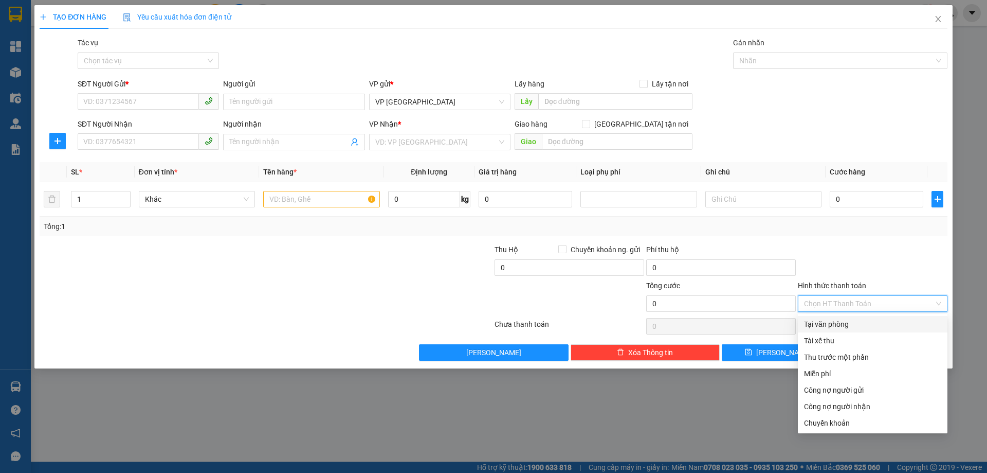
click at [899, 298] on input "Hình thức thanh toán" at bounding box center [869, 303] width 130 height 15
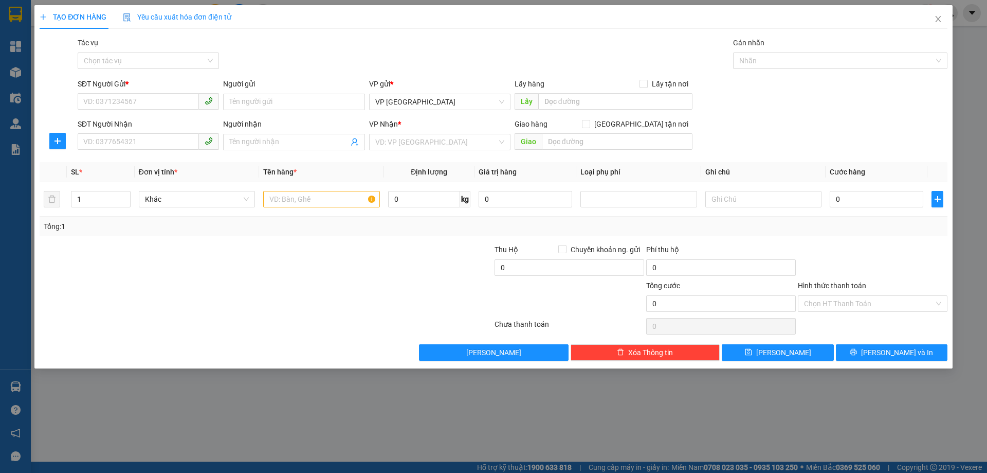
click at [890, 254] on div at bounding box center [873, 262] width 152 height 36
click at [872, 302] on input "Hình thức thanh toán" at bounding box center [869, 303] width 130 height 15
click at [869, 288] on div "Hình thức thanh toán" at bounding box center [873, 287] width 150 height 15
click at [893, 354] on span "[PERSON_NAME] và In" at bounding box center [897, 352] width 72 height 11
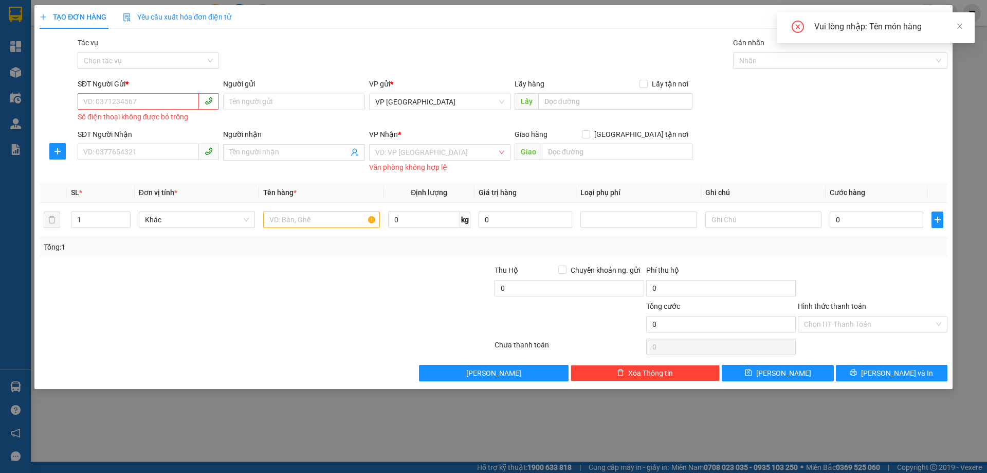
click at [889, 111] on div "SĐT Người Gửi * VD: 0371234567 Số điện thoại không được bỏ trống Người gửi Tên …" at bounding box center [513, 101] width 874 height 46
click at [940, 25] on span "Close" at bounding box center [938, 19] width 29 height 29
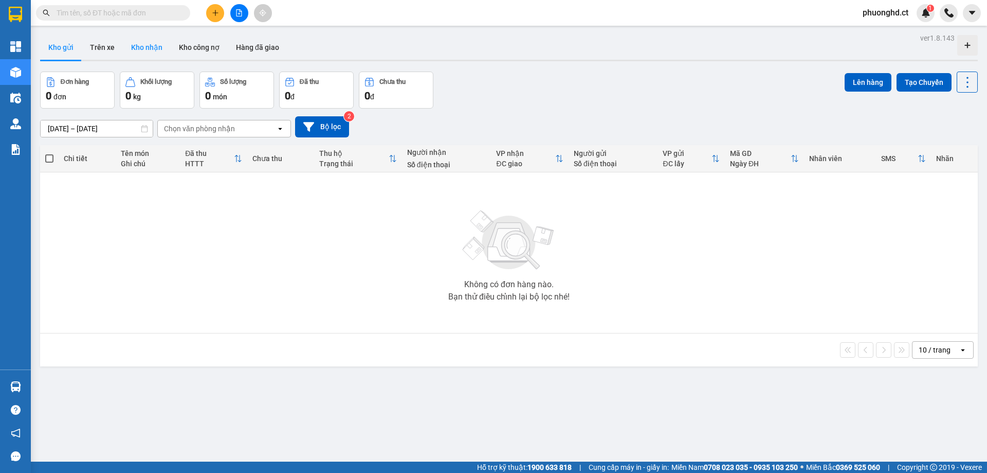
click at [130, 52] on button "Kho nhận" at bounding box center [147, 47] width 48 height 25
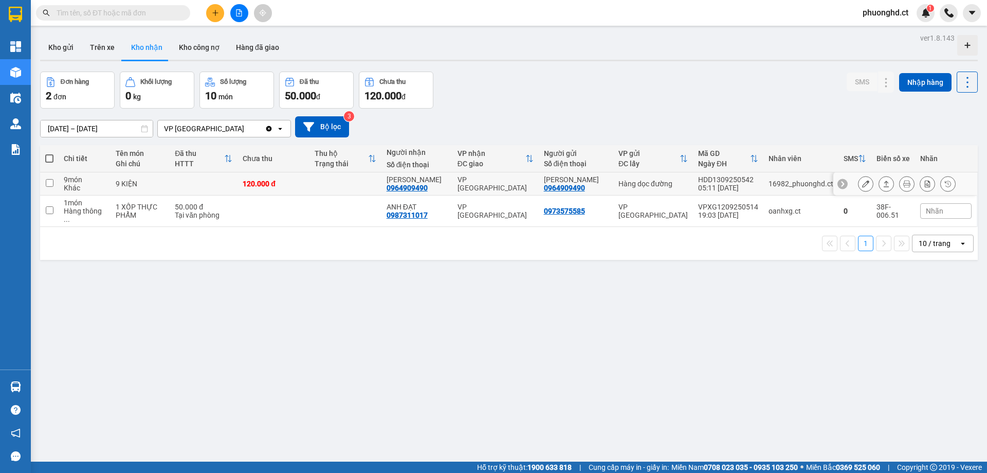
click at [903, 188] on button at bounding box center [907, 184] width 14 height 18
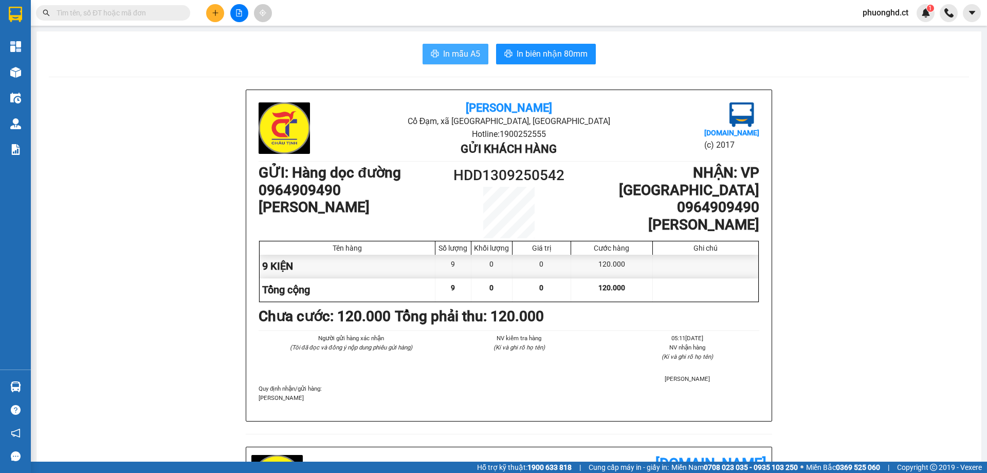
click at [463, 56] on span "In mẫu A5" at bounding box center [461, 53] width 37 height 13
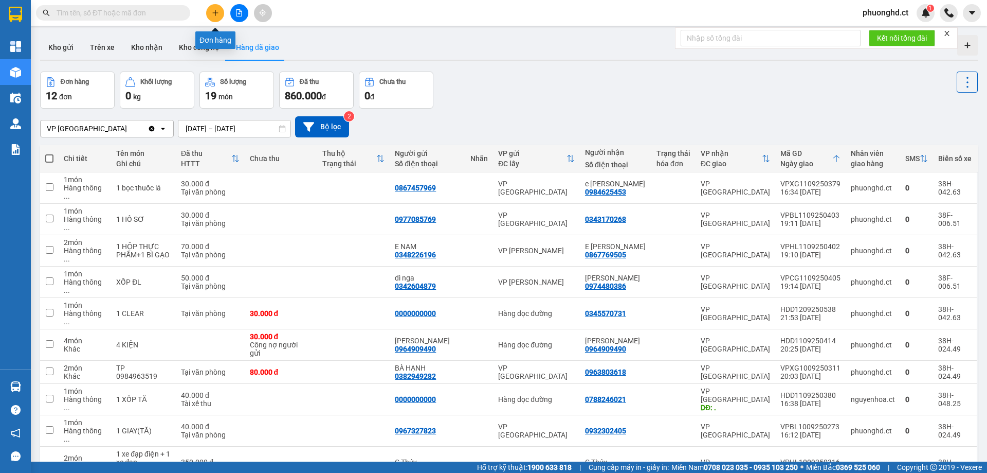
click at [218, 17] on button at bounding box center [215, 13] width 18 height 18
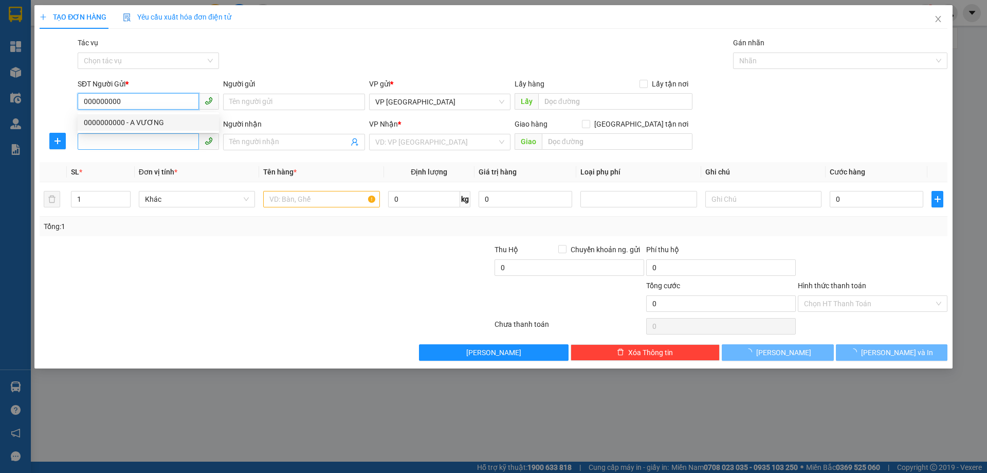
type input "000000000"
click at [127, 140] on input "SĐT Người Nhận" at bounding box center [138, 141] width 121 height 16
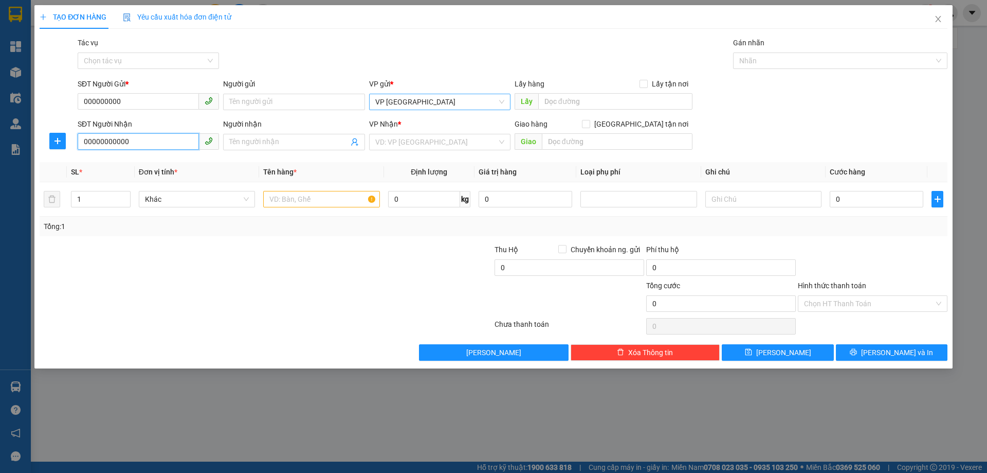
click at [432, 100] on span "VP [GEOGRAPHIC_DATA]" at bounding box center [439, 101] width 129 height 15
type input "00000000000"
click at [291, 146] on input "Người nhận" at bounding box center [288, 141] width 119 height 11
click at [502, 144] on div "VD: VP [GEOGRAPHIC_DATA]" at bounding box center [439, 142] width 141 height 16
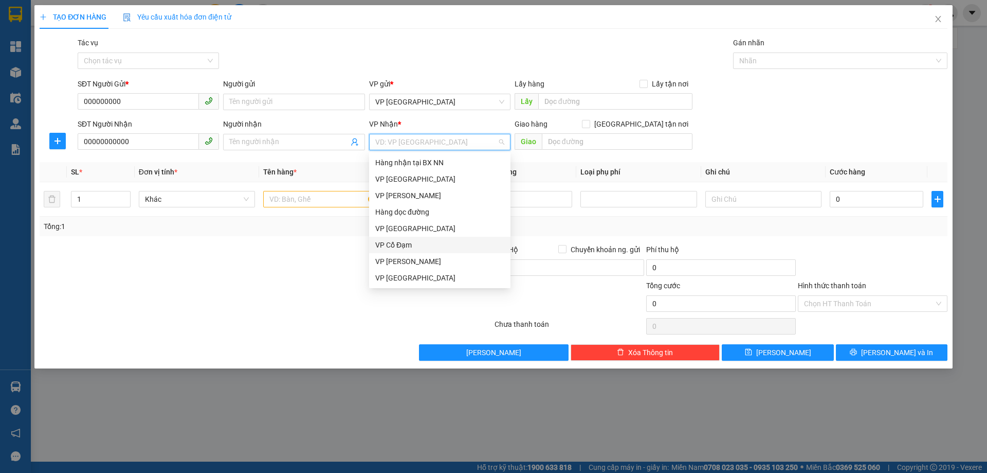
drag, startPoint x: 392, startPoint y: 247, endPoint x: 400, endPoint y: 240, distance: 10.9
click at [392, 247] on div "VP Cổ Đạm" at bounding box center [439, 244] width 129 height 11
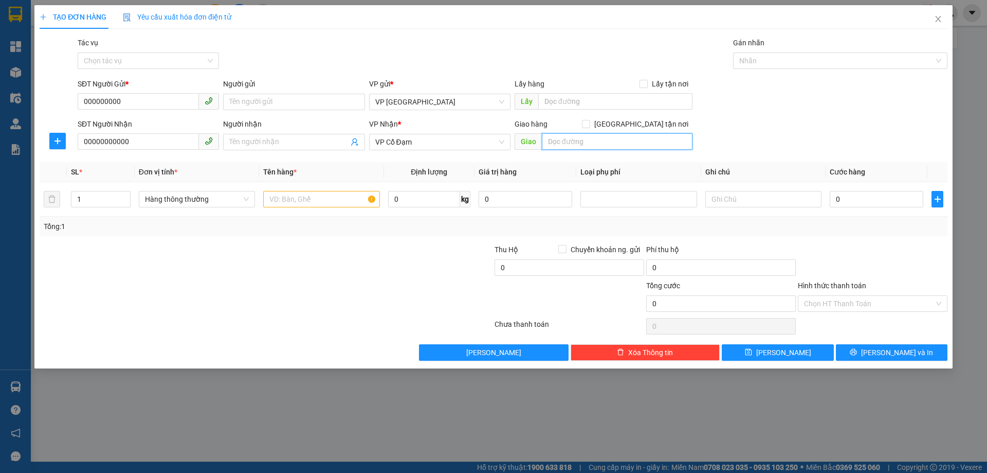
click at [609, 140] on input "text" at bounding box center [617, 141] width 151 height 16
type input "XUÂN AN"
click at [92, 196] on input "1" at bounding box center [100, 198] width 59 height 15
type input "5"
click at [317, 195] on input "text" at bounding box center [321, 199] width 116 height 16
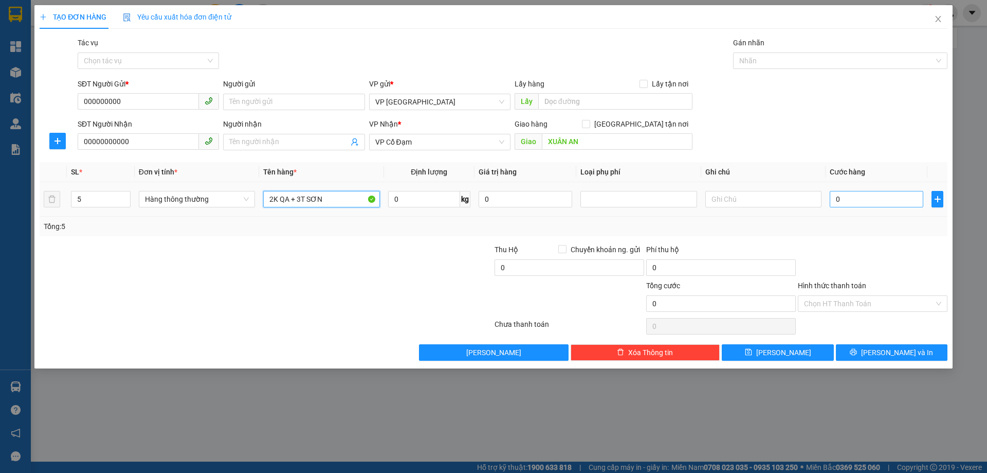
type input "2K QA + 3T SƠN"
click at [874, 206] on input "0" at bounding box center [877, 199] width 94 height 16
type input "03"
type input "3"
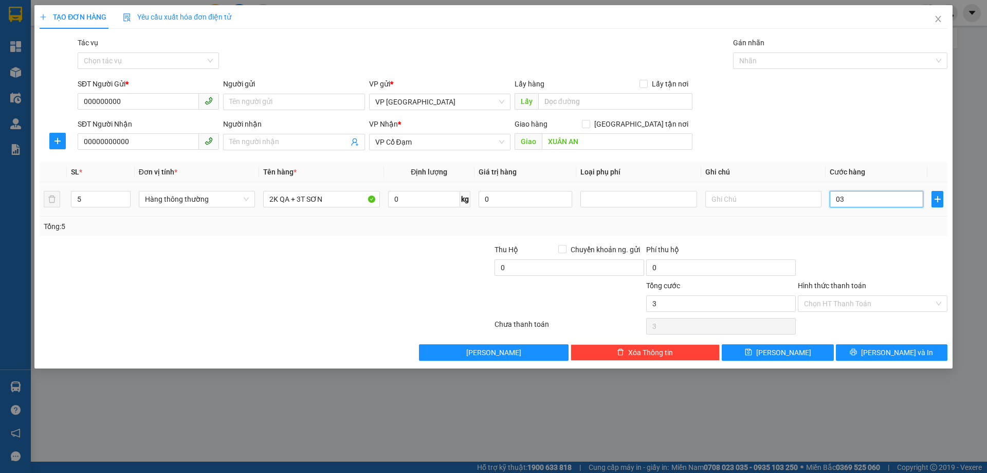
type input "030"
type input "30"
type input "03"
type input "3"
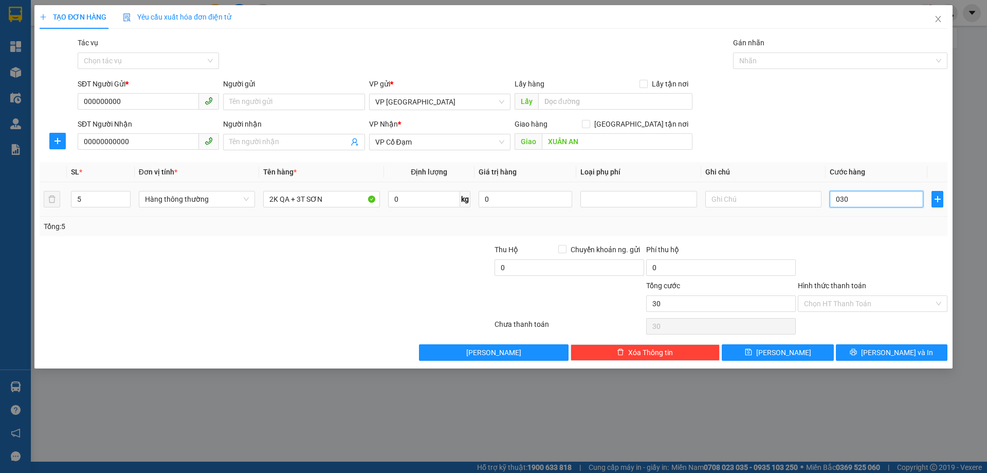
type input "3"
type input "0"
type input "01"
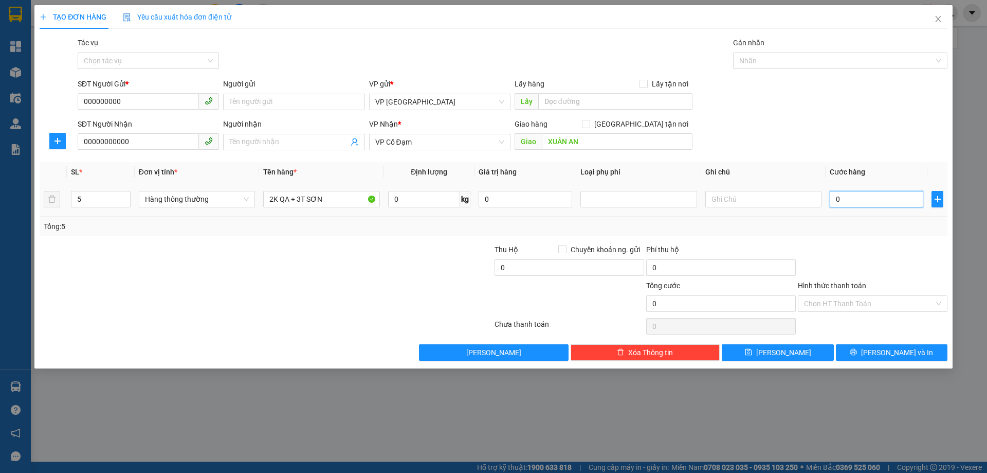
type input "1"
type input "015"
type input "15"
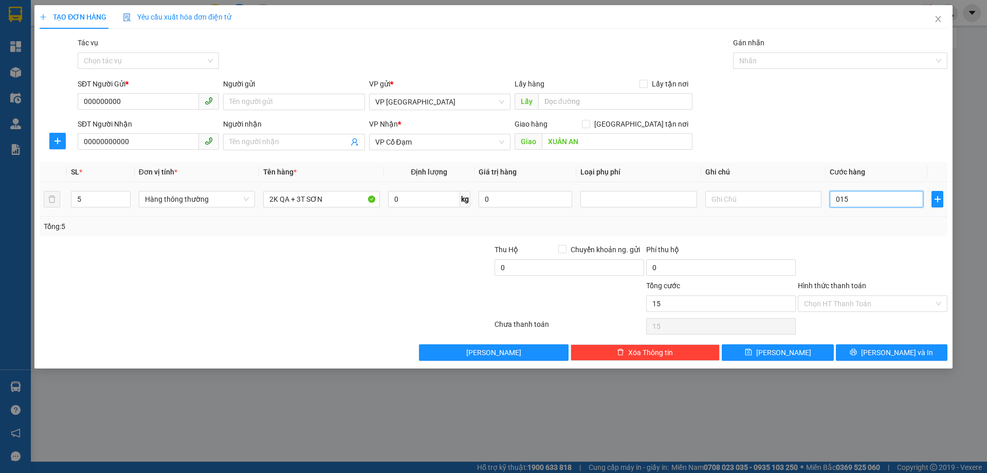
type input "0.150"
type input "150"
type input "015"
type input "15"
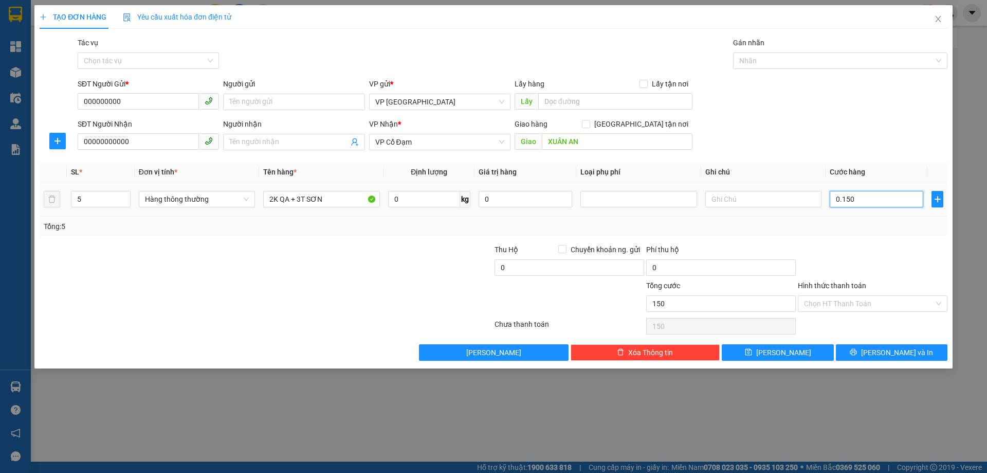
type input "15"
type input "01"
type input "1"
type input "0"
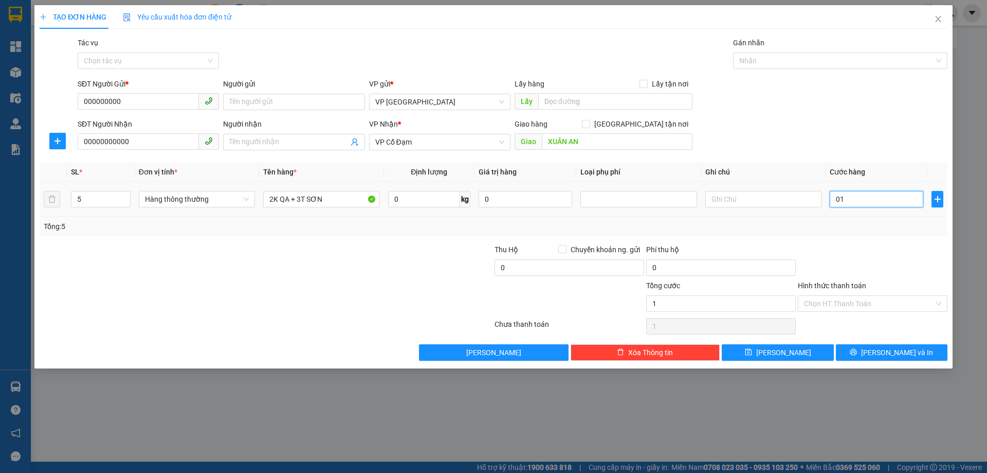
type input "0"
click at [835, 198] on input "0" at bounding box center [877, 199] width 94 height 16
type input "10"
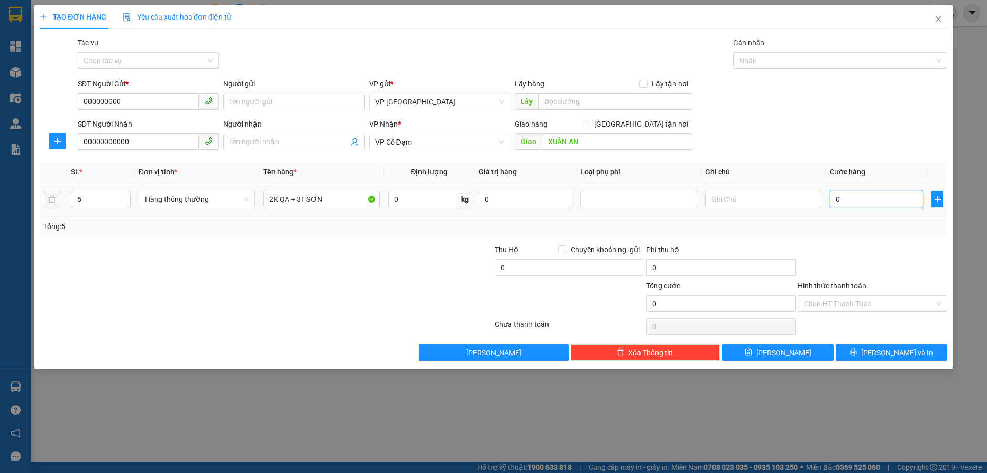
type input "10"
type input "150"
type input "1.500"
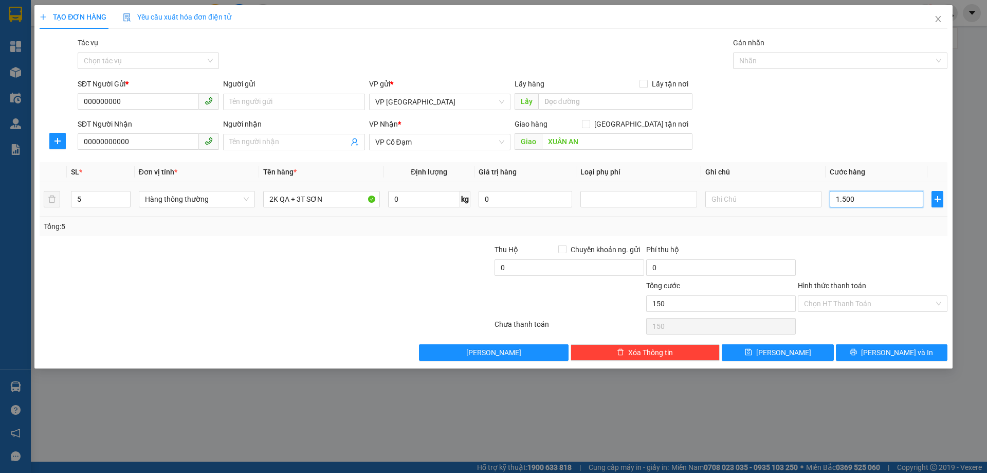
type input "1.500"
type input "150"
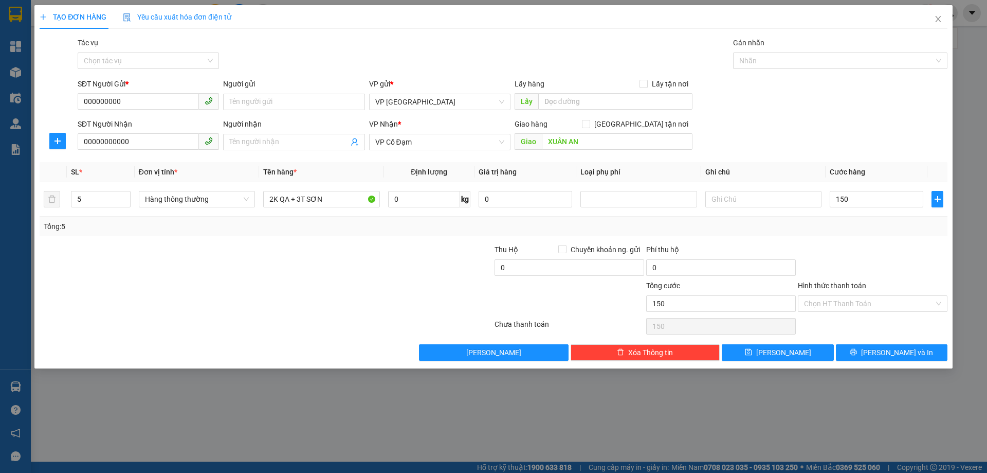
type input "150.000"
click at [830, 130] on div "SĐT Người Nhận 00000000000 Người nhận Tên người nhận VP Nhận * VP Cổ Đạm Giao h…" at bounding box center [513, 136] width 874 height 36
click at [864, 203] on input "150.000" at bounding box center [877, 199] width 94 height 16
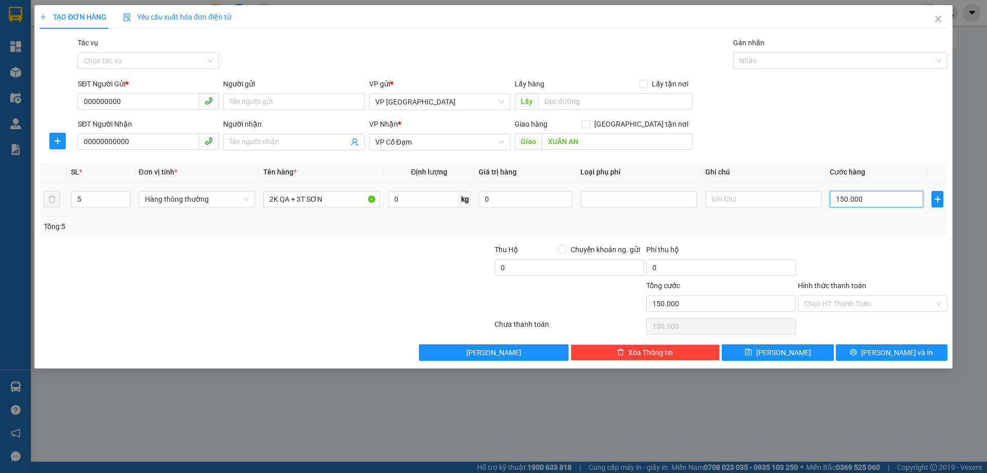
type input "0"
type input "10"
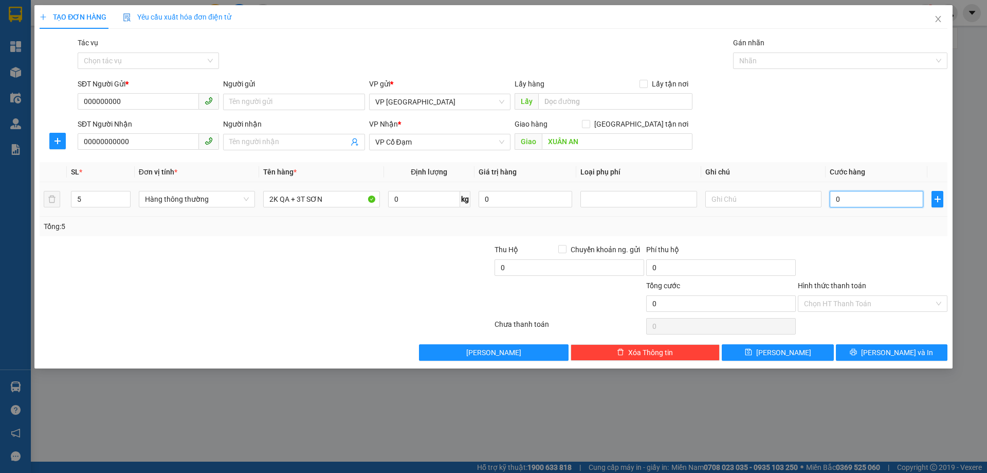
type input "10"
type input "150"
type input "150.000"
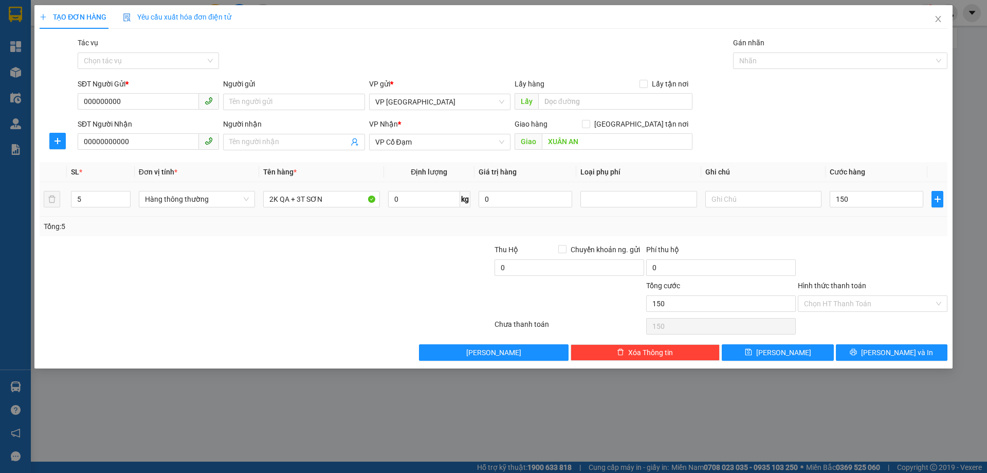
type input "150.000"
click at [846, 142] on div "SĐT Người Nhận 00000000000 Người nhận Tên người nhận VP Nhận * VP Cổ Đạm Giao h…" at bounding box center [513, 136] width 874 height 36
click at [857, 286] on label "Hình thức thanh toán" at bounding box center [832, 285] width 68 height 8
click at [857, 296] on input "Hình thức thanh toán" at bounding box center [869, 303] width 130 height 15
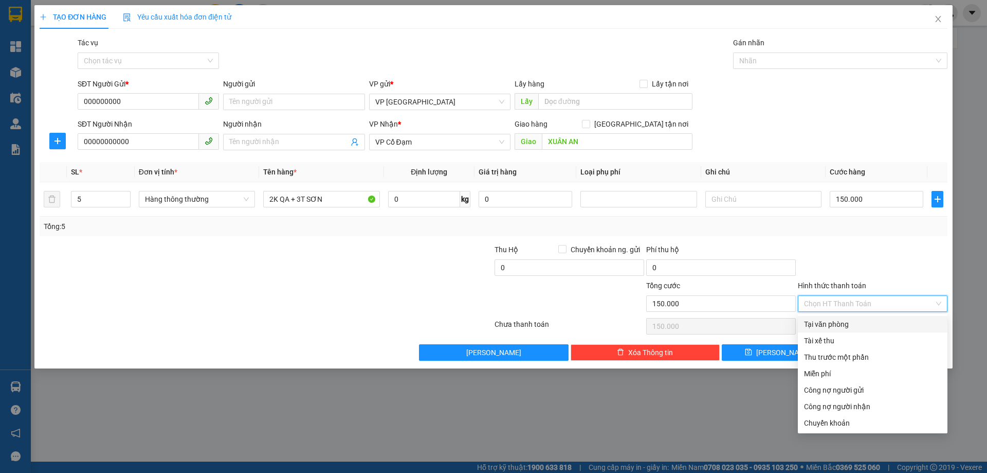
click at [821, 324] on div "Tại văn phòng" at bounding box center [872, 323] width 137 height 11
type input "0"
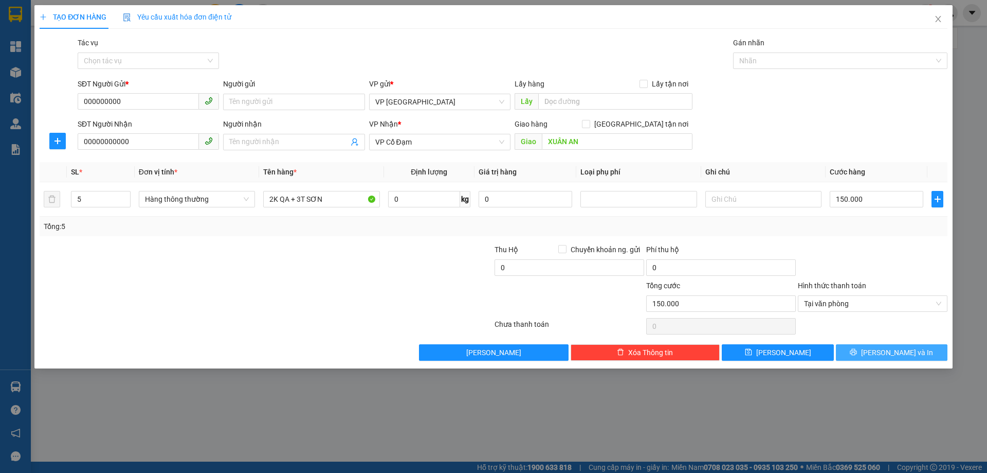
click at [883, 355] on span "[PERSON_NAME] và In" at bounding box center [897, 352] width 72 height 11
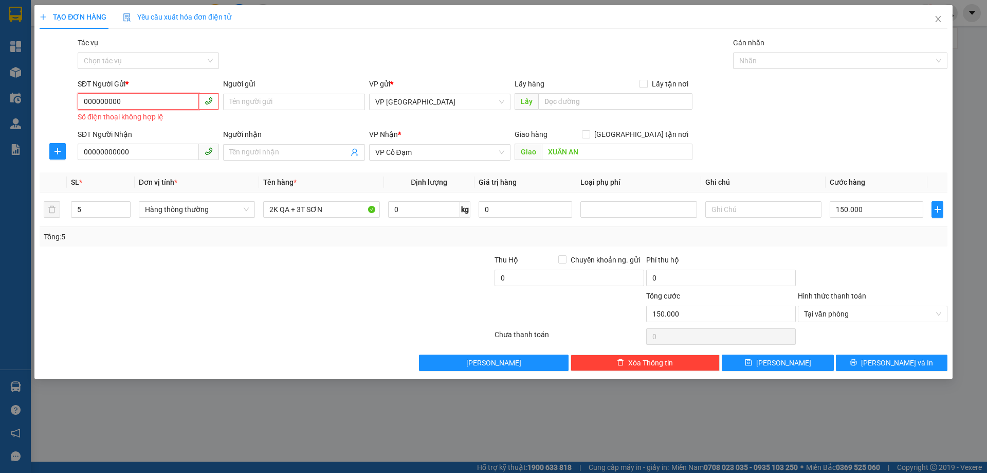
click at [131, 104] on input "000000000" at bounding box center [138, 101] width 121 height 16
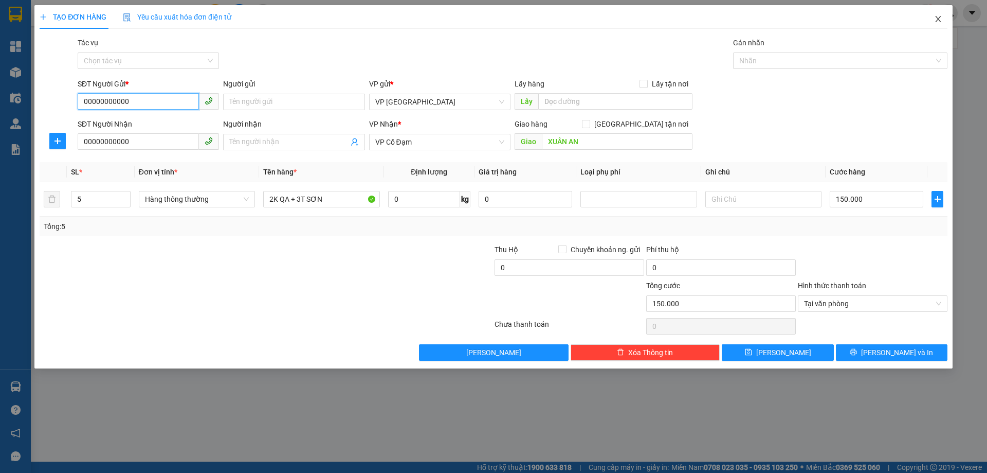
type input "00000000000"
click at [938, 17] on icon "close" at bounding box center [939, 19] width 8 height 8
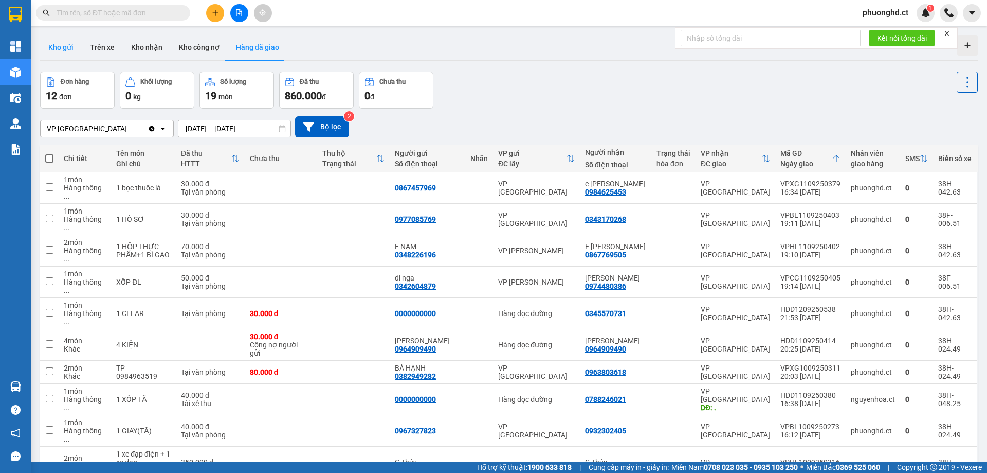
click at [69, 48] on button "Kho gửi" at bounding box center [61, 47] width 42 height 25
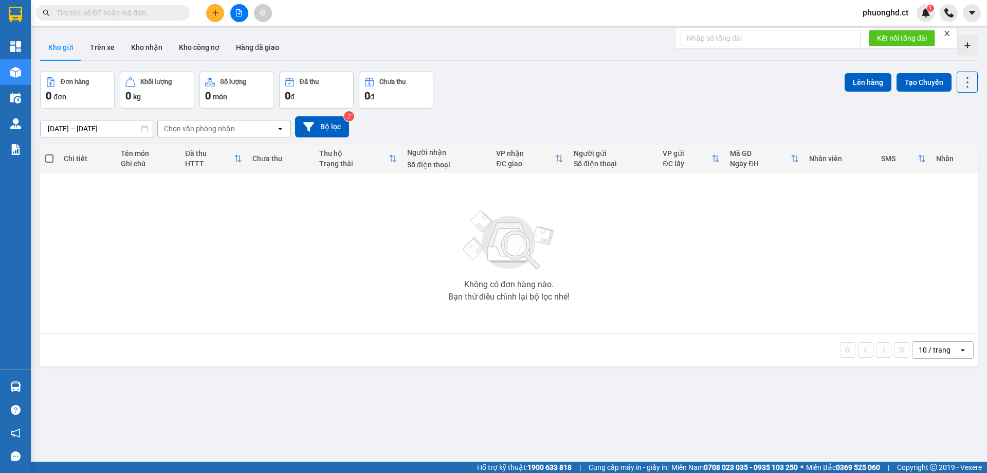
click at [972, 87] on div "ver 1.8.143 Kho gửi Trên xe Kho nhận Kho công nợ Hàng đã giao Đơn hàng 0 đơn Kh…" at bounding box center [509, 267] width 946 height 473
drag, startPoint x: 972, startPoint y: 87, endPoint x: 965, endPoint y: 87, distance: 6.7
click at [967, 87] on div "ver 1.8.143 Kho gửi Trên xe Kho nhận Kho công nợ Hàng đã giao Đơn hàng 0 đơn Kh…" at bounding box center [509, 267] width 946 height 473
click at [963, 87] on icon at bounding box center [968, 82] width 14 height 14
click at [963, 86] on icon at bounding box center [968, 82] width 14 height 14
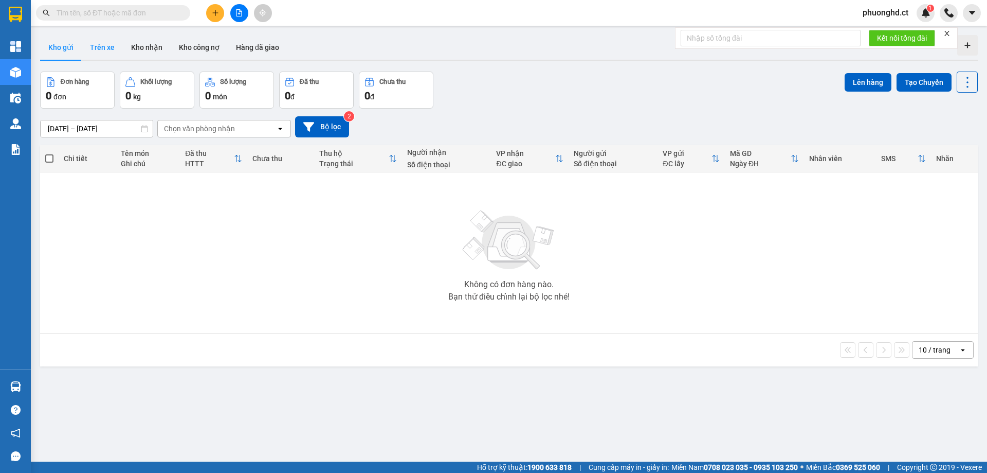
click at [108, 52] on button "Trên xe" at bounding box center [102, 47] width 41 height 25
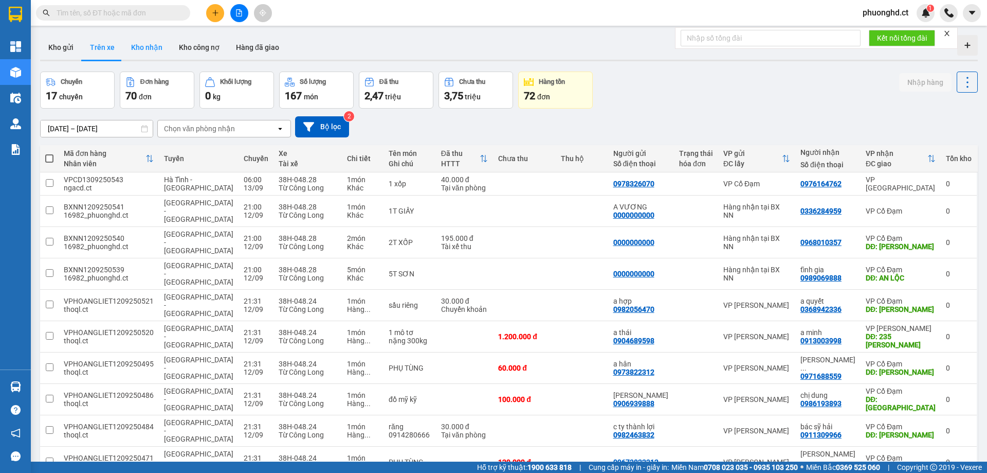
click at [155, 51] on button "Kho nhận" at bounding box center [147, 47] width 48 height 25
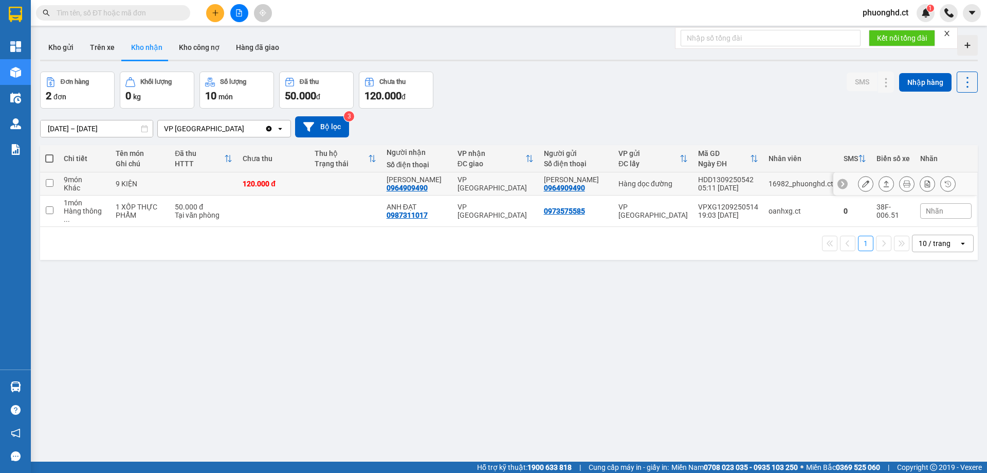
click at [904, 185] on icon at bounding box center [907, 183] width 7 height 7
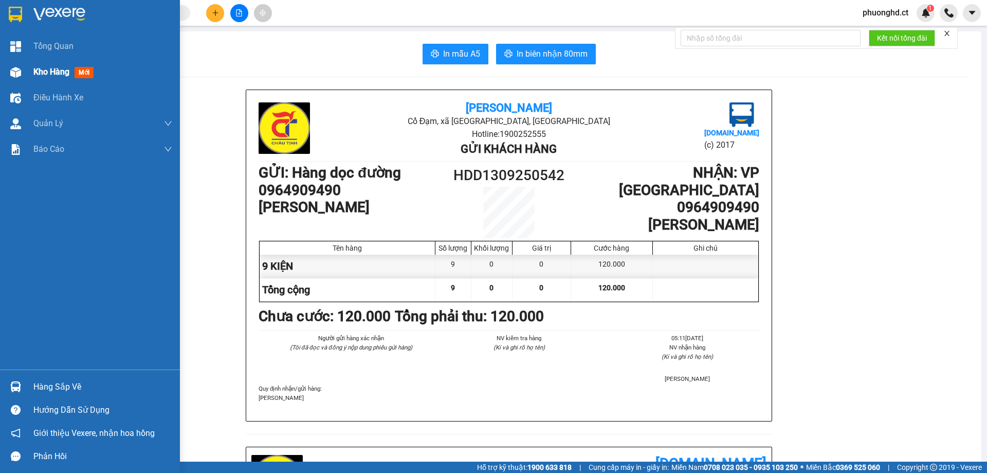
click at [31, 65] on div "Kho hàng mới" at bounding box center [90, 72] width 180 height 26
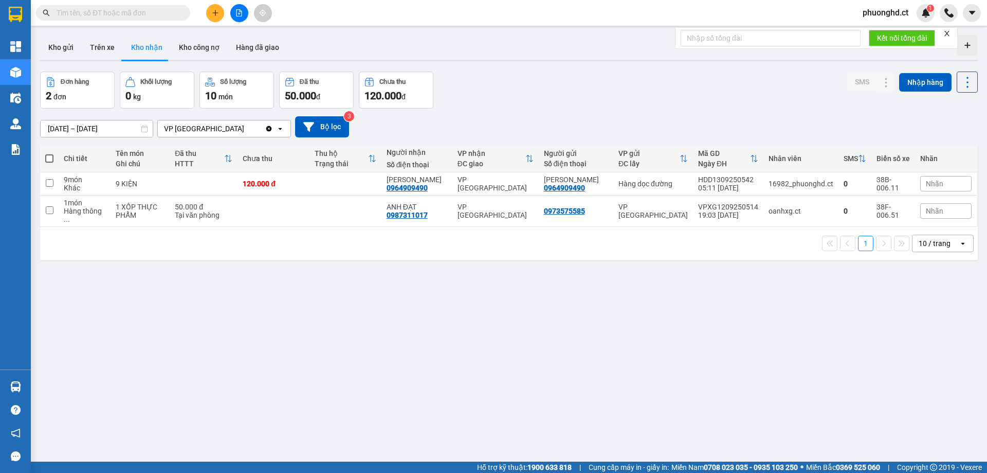
click at [949, 35] on icon "close" at bounding box center [947, 33] width 7 height 7
